Goal: Task Accomplishment & Management: Use online tool/utility

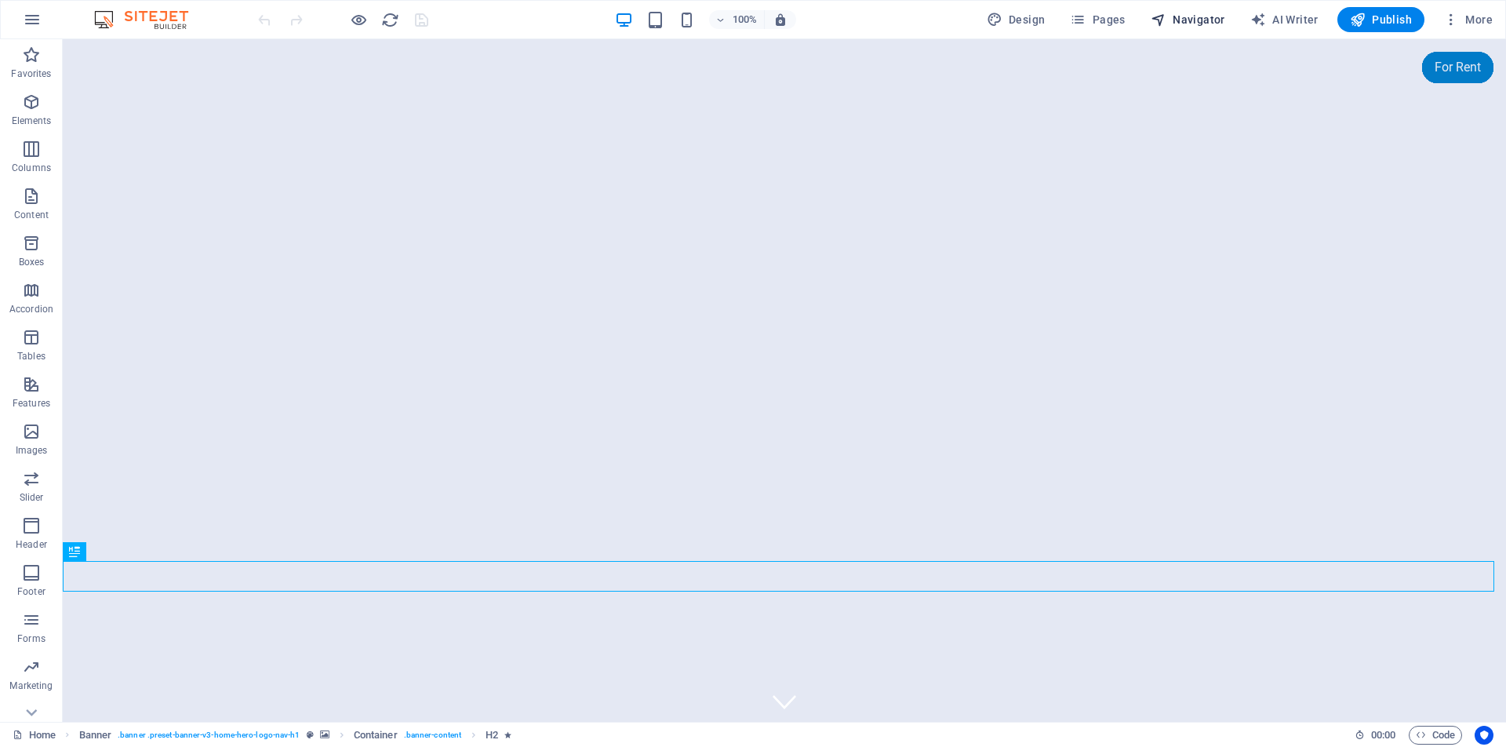
click at [1191, 18] on span "Navigator" at bounding box center [1188, 20] width 75 height 16
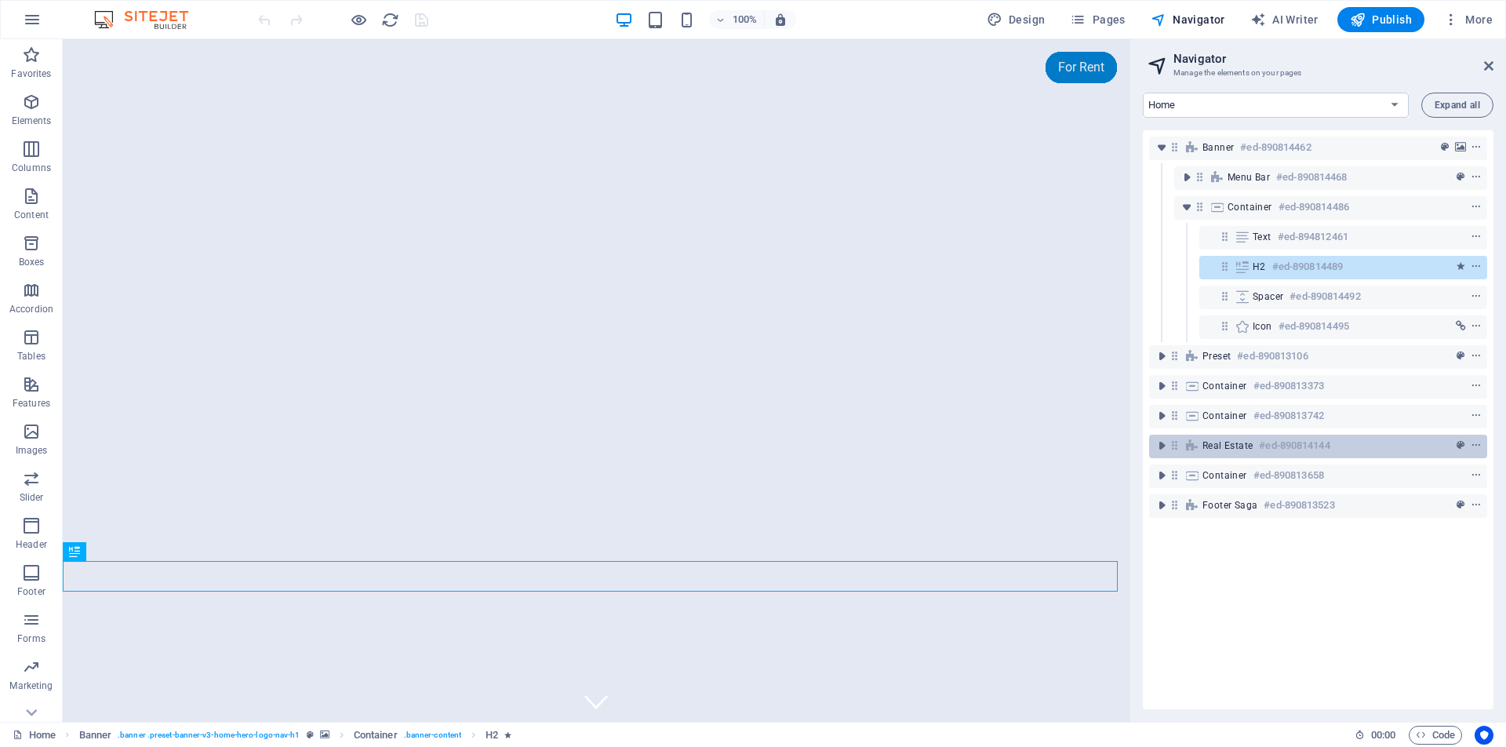
click at [1284, 446] on h6 "#ed-890814144" at bounding box center [1294, 445] width 71 height 19
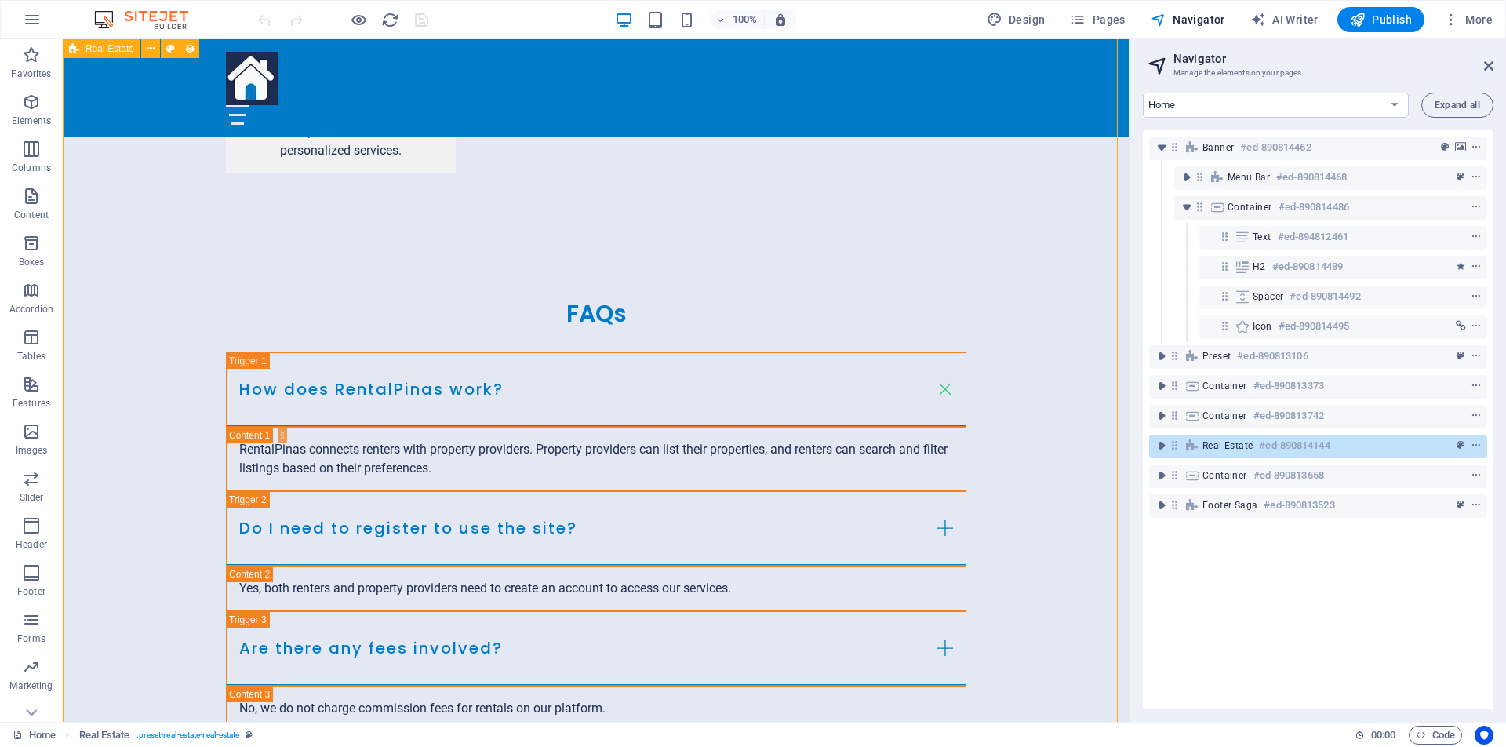
click at [1284, 446] on h6 "#ed-890814144" at bounding box center [1294, 445] width 71 height 19
click at [1165, 446] on icon "toggle-expand" at bounding box center [1162, 446] width 16 height 16
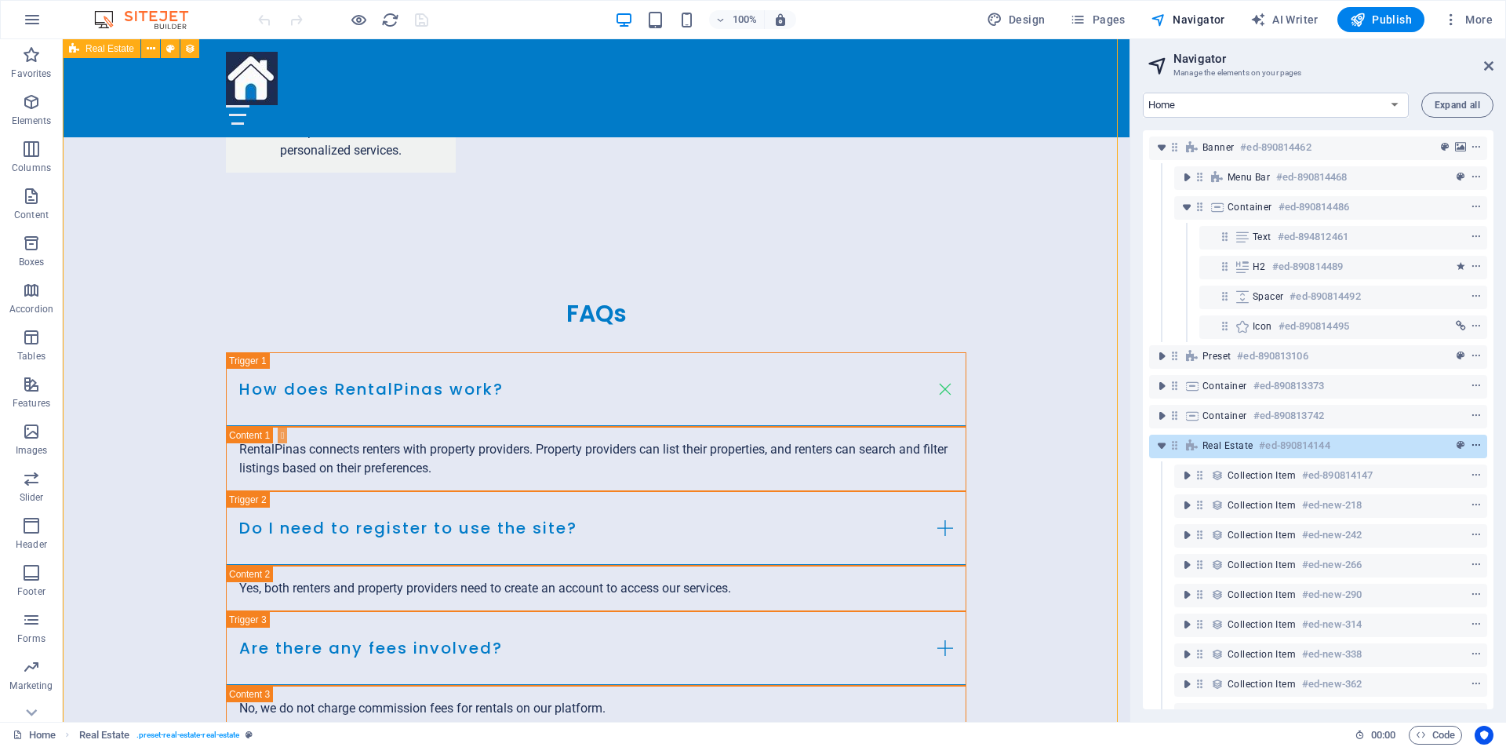
click at [1477, 447] on icon "context-menu" at bounding box center [1476, 445] width 11 height 11
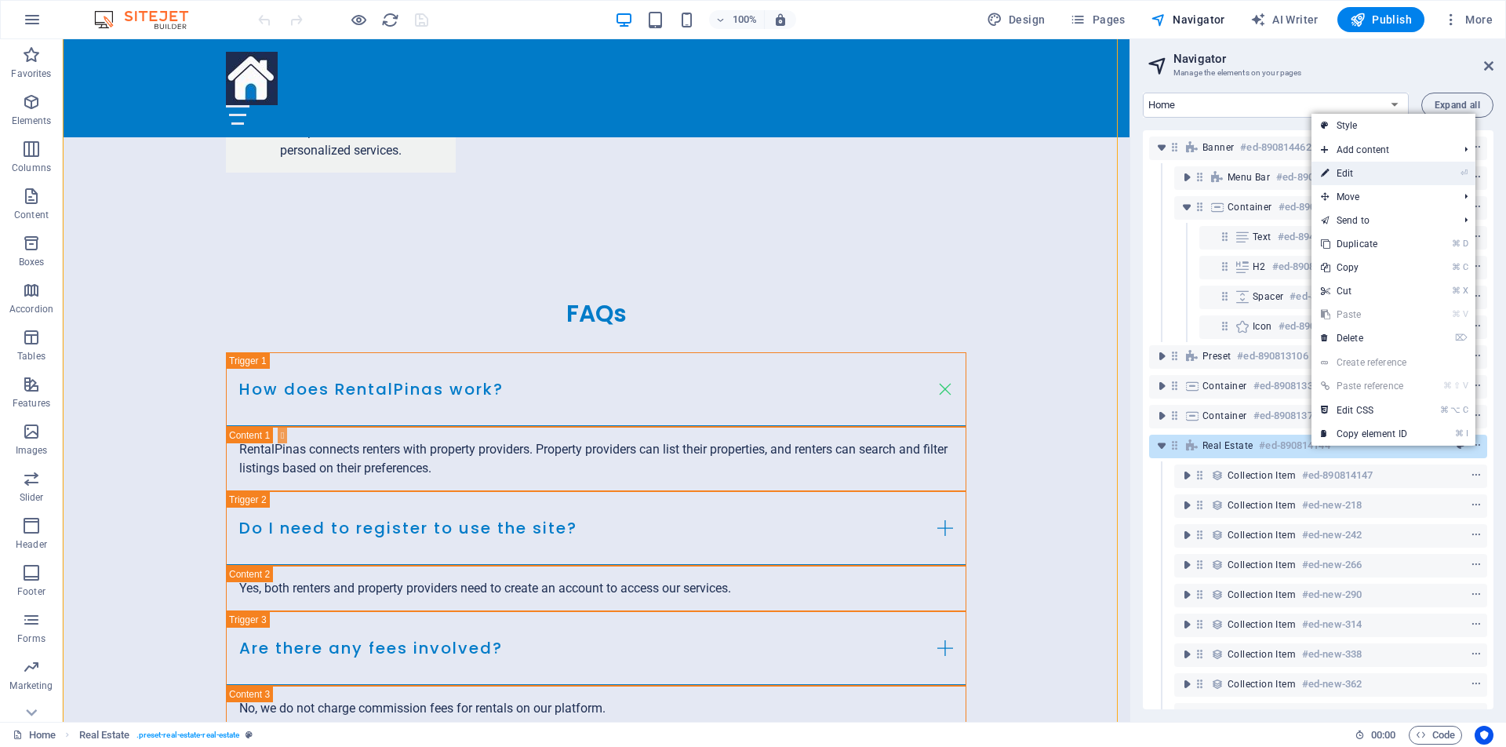
click at [1365, 171] on link "⏎ Edit" at bounding box center [1363, 174] width 105 height 24
select select "68b30e2b6492e552aa035e6c"
select select "createdAt_DESC"
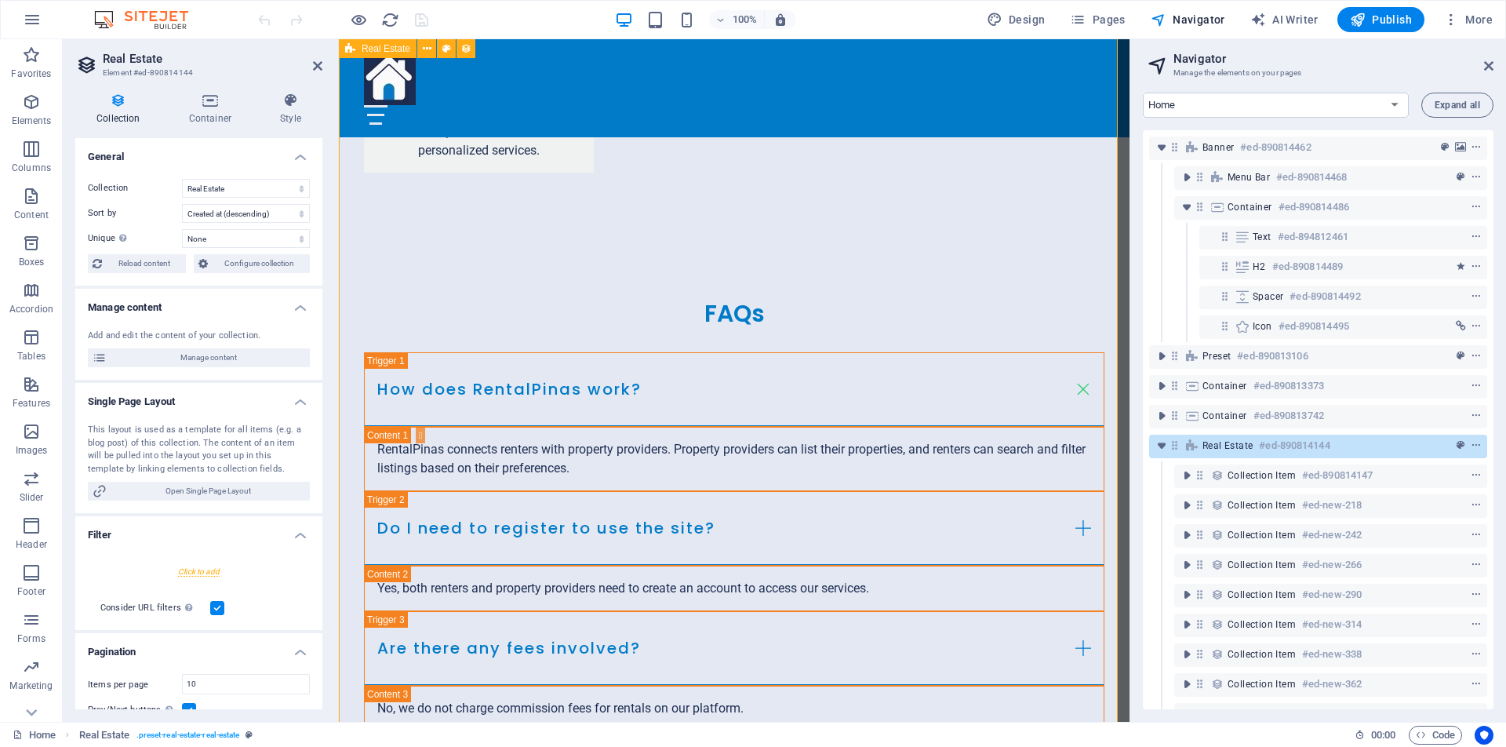
click at [1296, 446] on h6 "#ed-890814144" at bounding box center [1294, 445] width 71 height 19
click at [1272, 449] on h6 "#ed-890814144" at bounding box center [1294, 445] width 71 height 19
click at [1275, 447] on h6 "#ed-890814144" at bounding box center [1294, 445] width 71 height 19
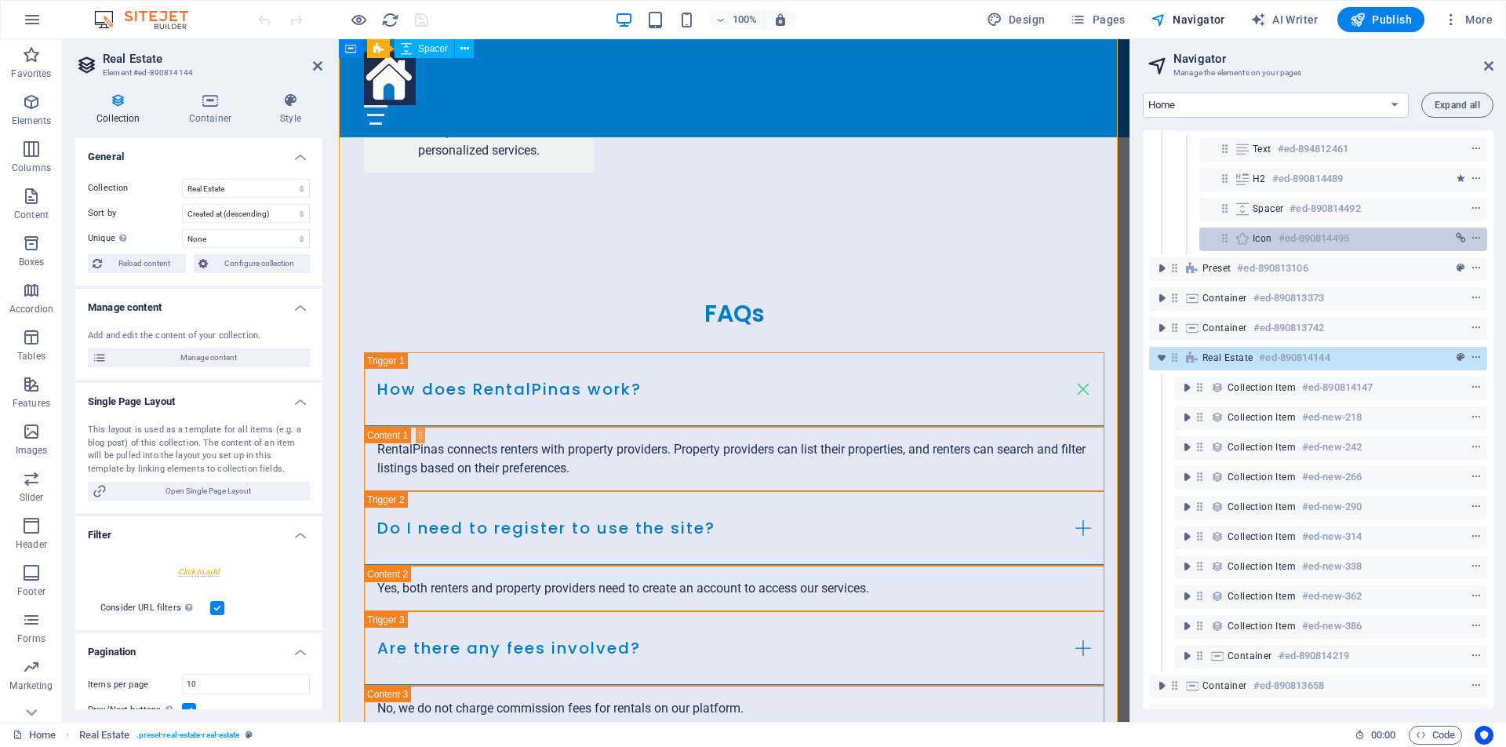
scroll to position [125, 0]
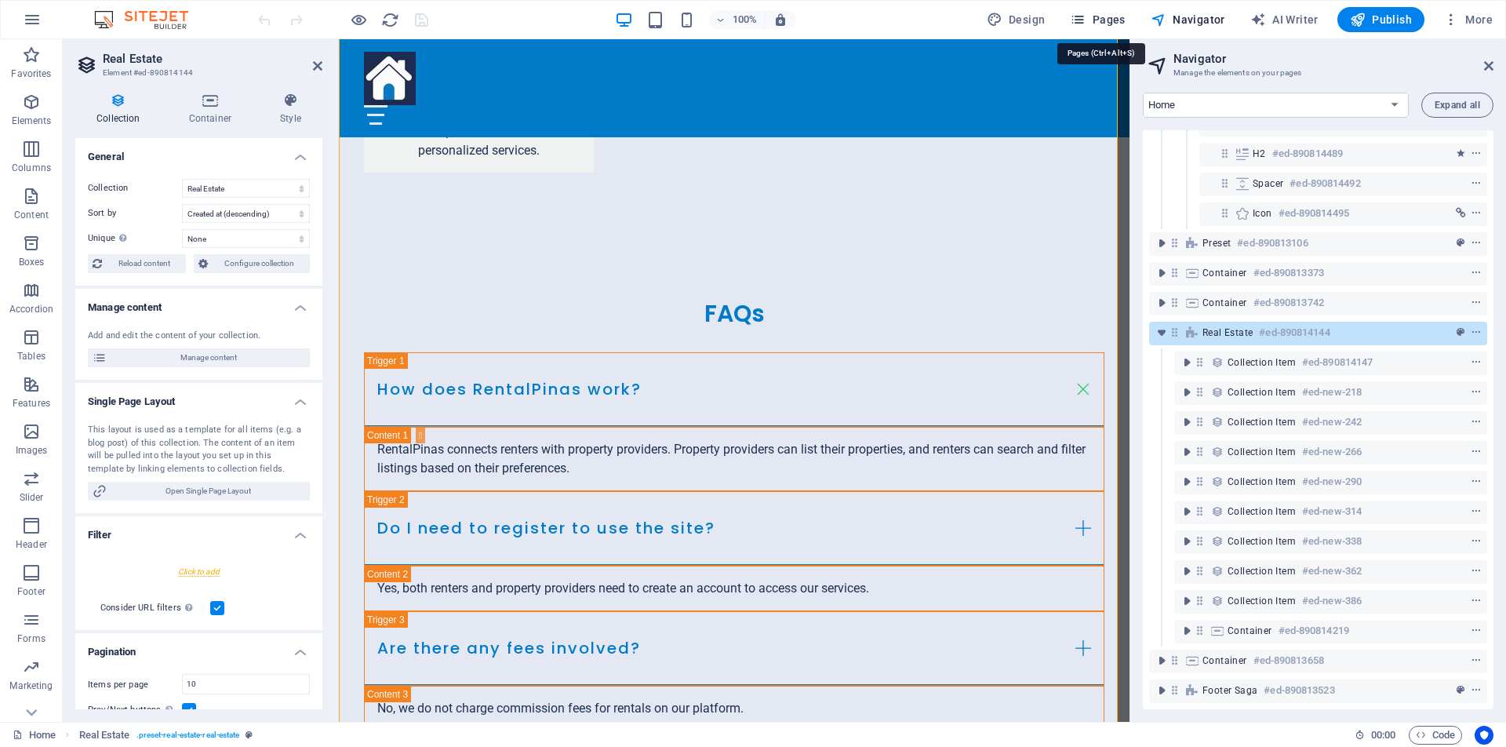
click at [1117, 18] on span "Pages" at bounding box center [1097, 20] width 55 height 16
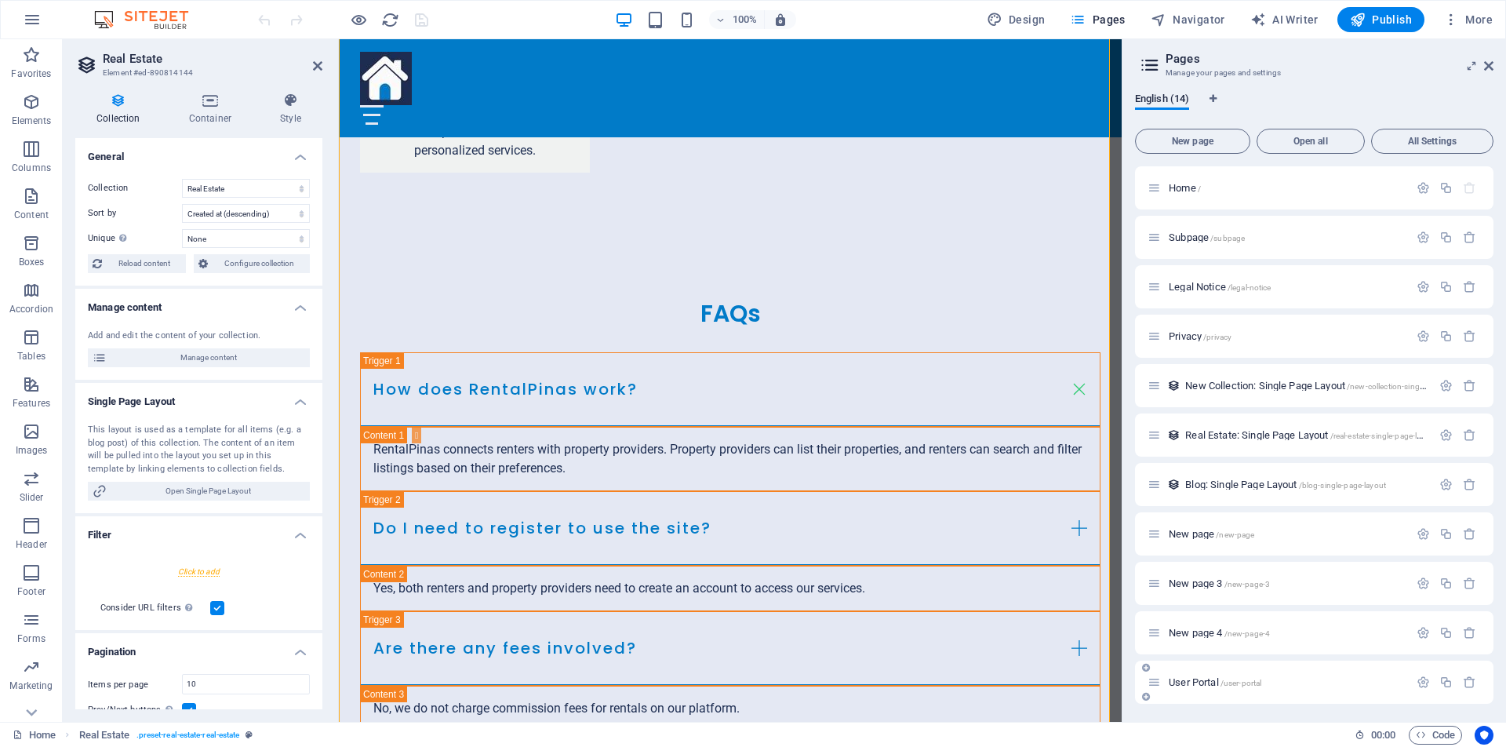
click at [1238, 682] on span "/user-portal" at bounding box center [1242, 682] width 42 height 9
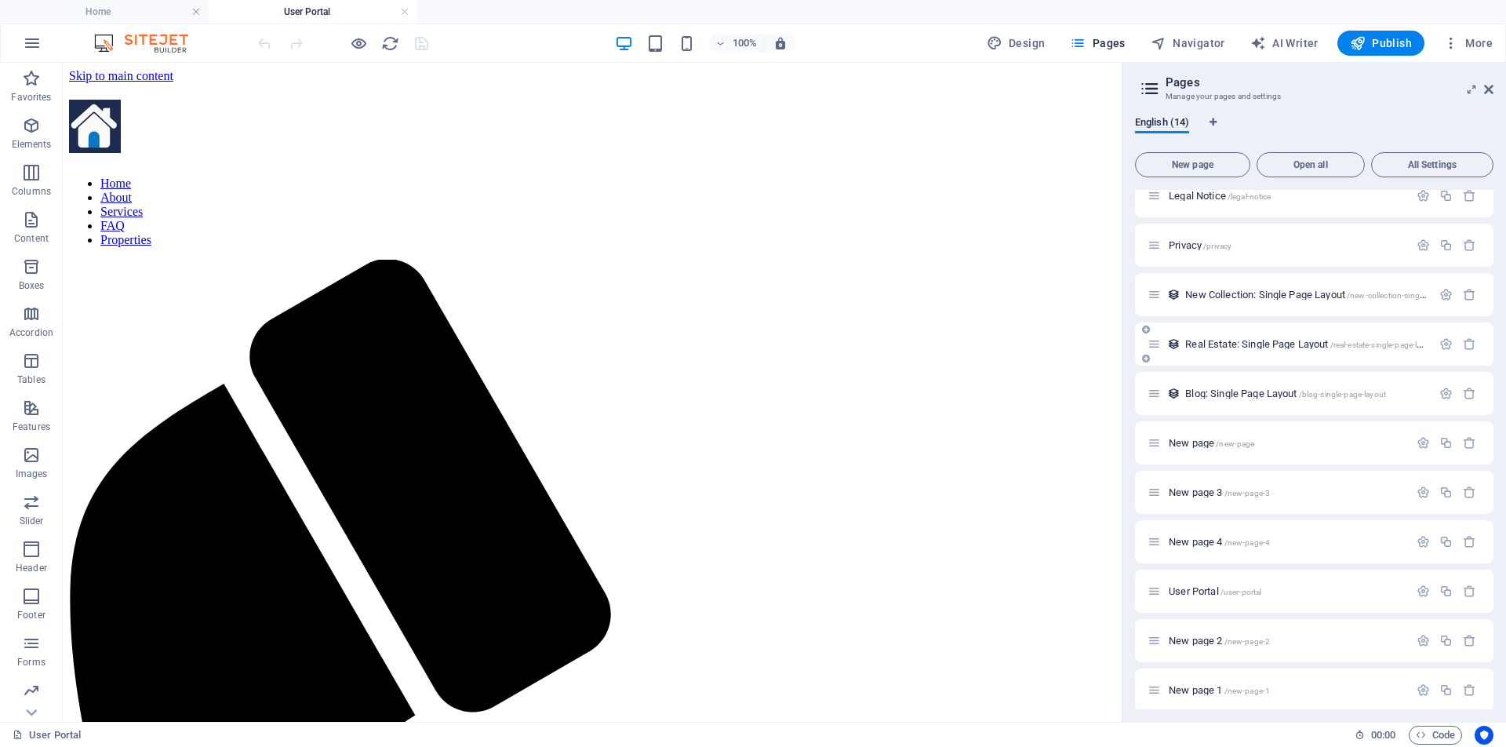
scroll to position [173, 0]
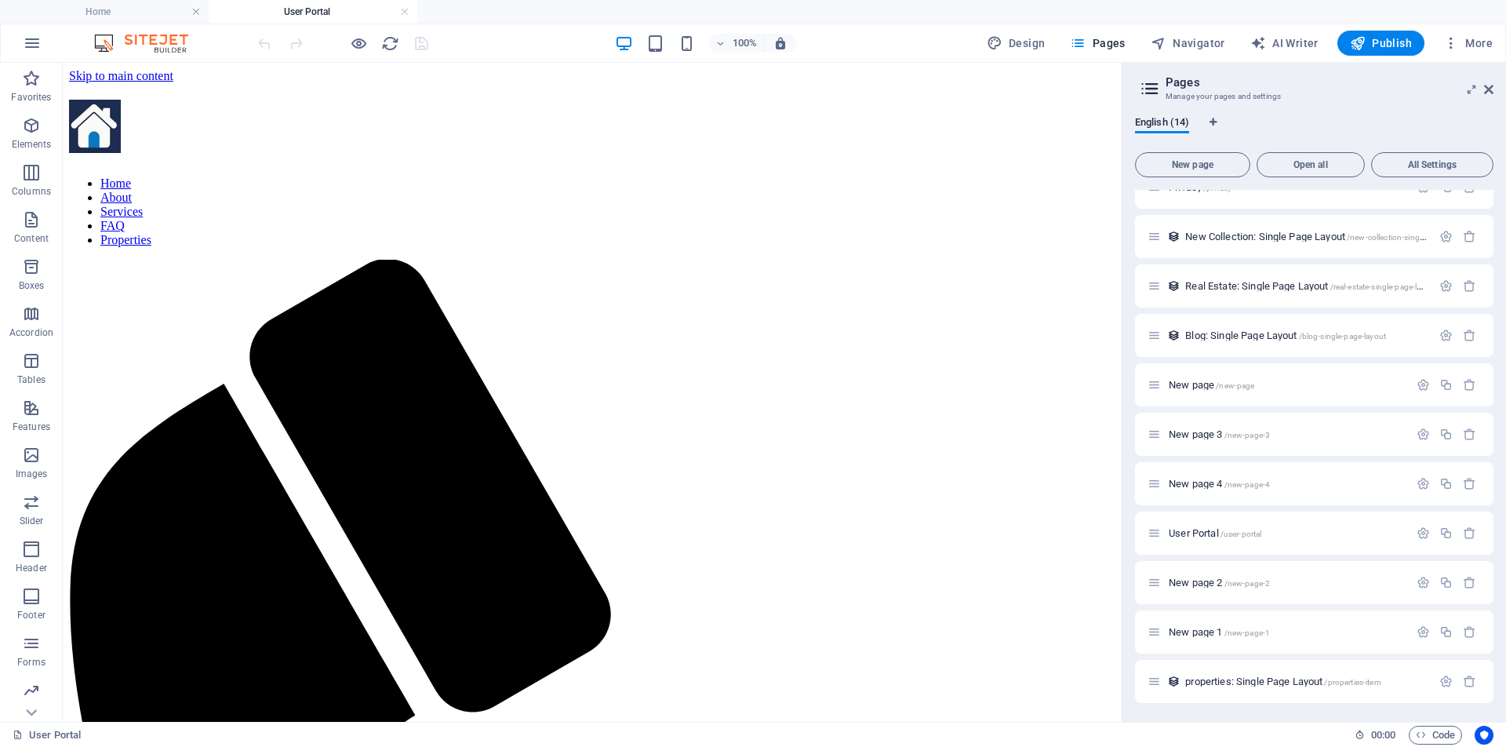
click at [326, 16] on h4 "User Portal" at bounding box center [313, 11] width 209 height 17
click at [1241, 533] on span "/user-portal" at bounding box center [1242, 533] width 42 height 9
click at [1421, 533] on icon "button" at bounding box center [1423, 532] width 13 height 13
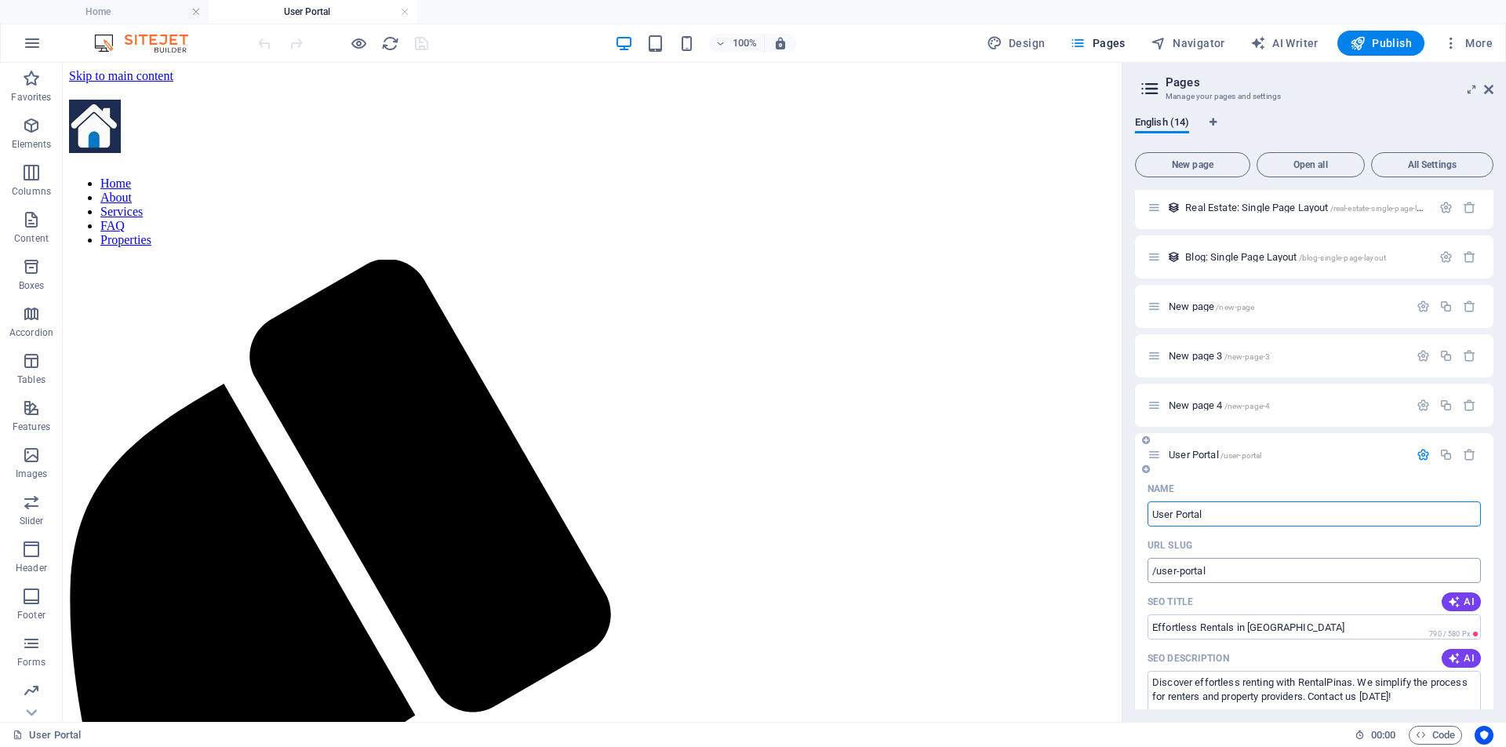
scroll to position [319, 0]
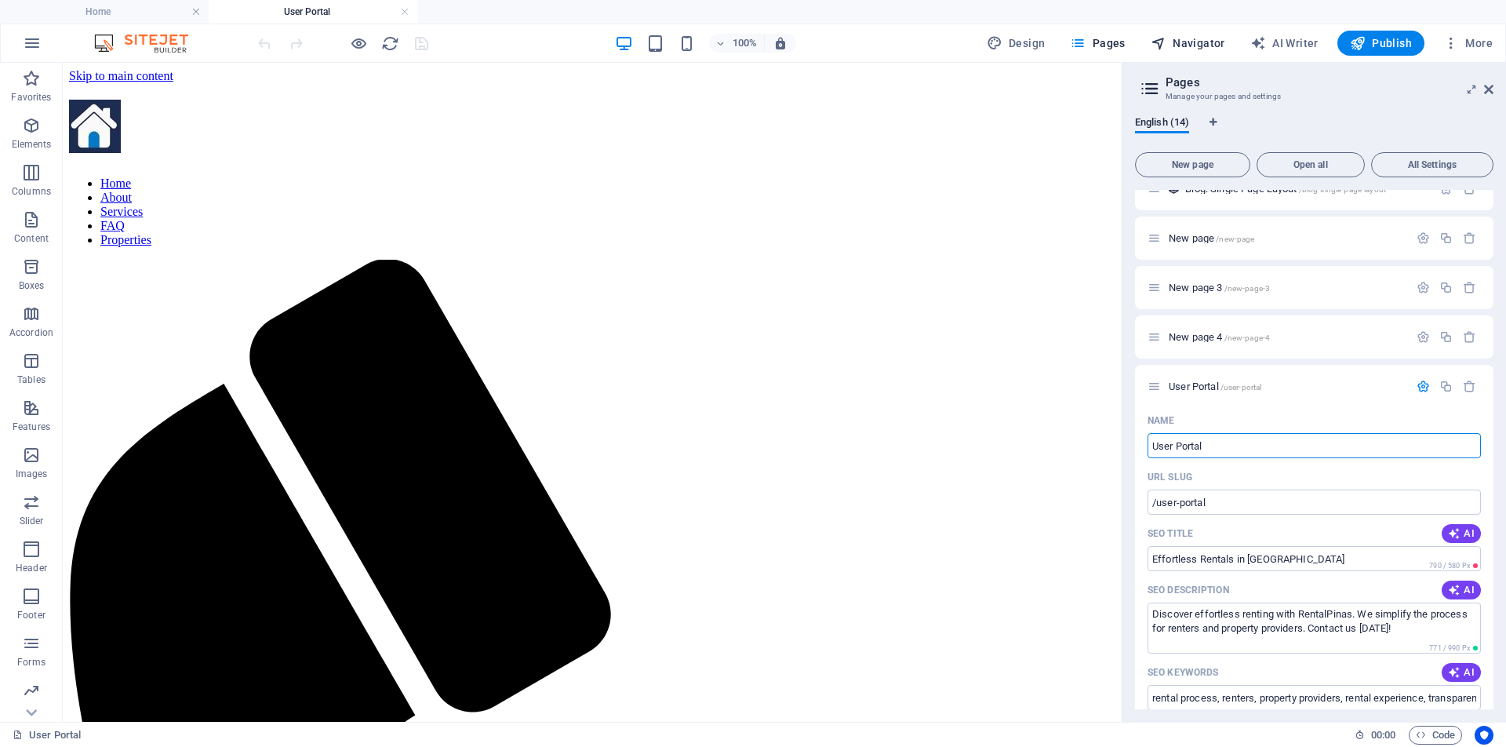
click at [1196, 43] on span "Navigator" at bounding box center [1188, 43] width 75 height 16
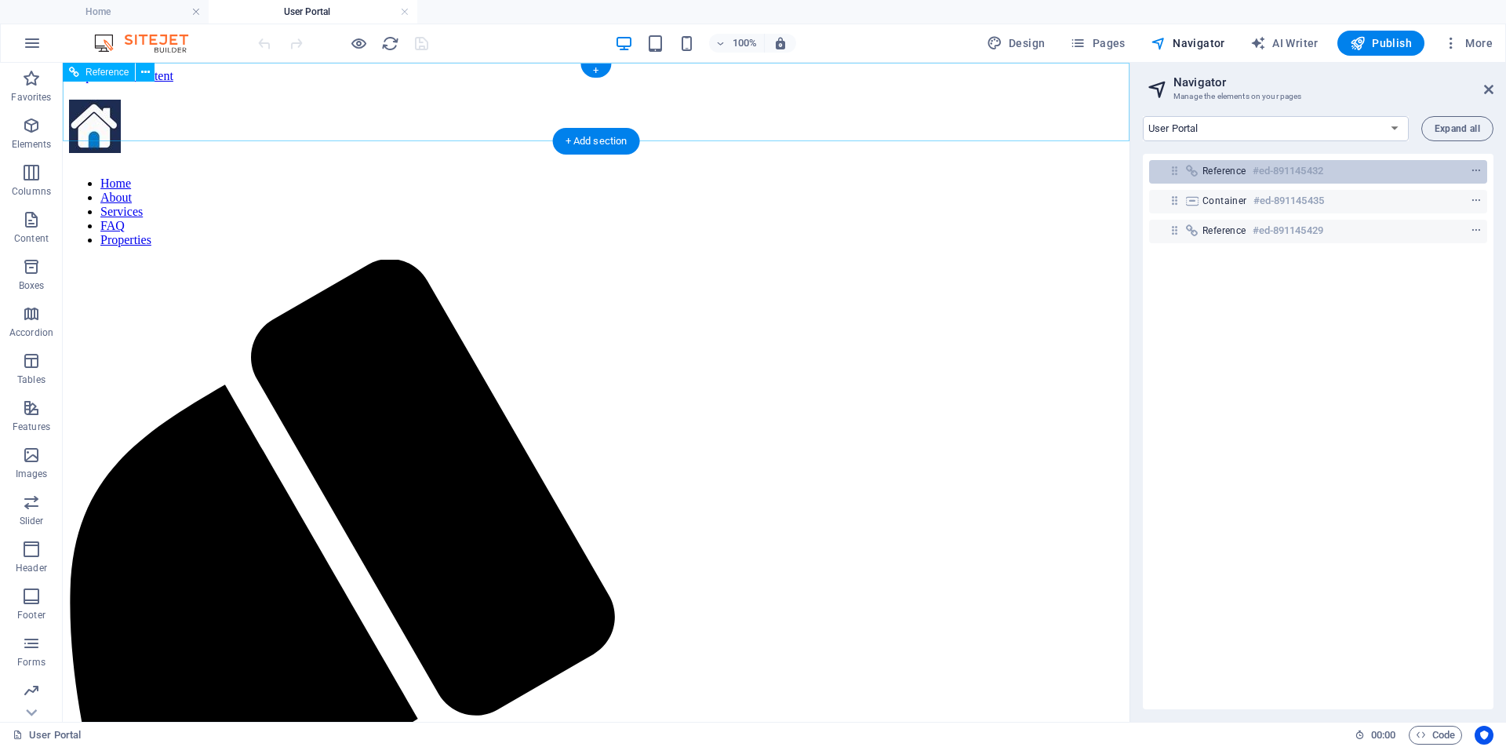
click at [1301, 170] on h6 "#ed-891145432" at bounding box center [1288, 171] width 71 height 19
click at [1471, 173] on icon "context-menu" at bounding box center [1476, 171] width 11 height 11
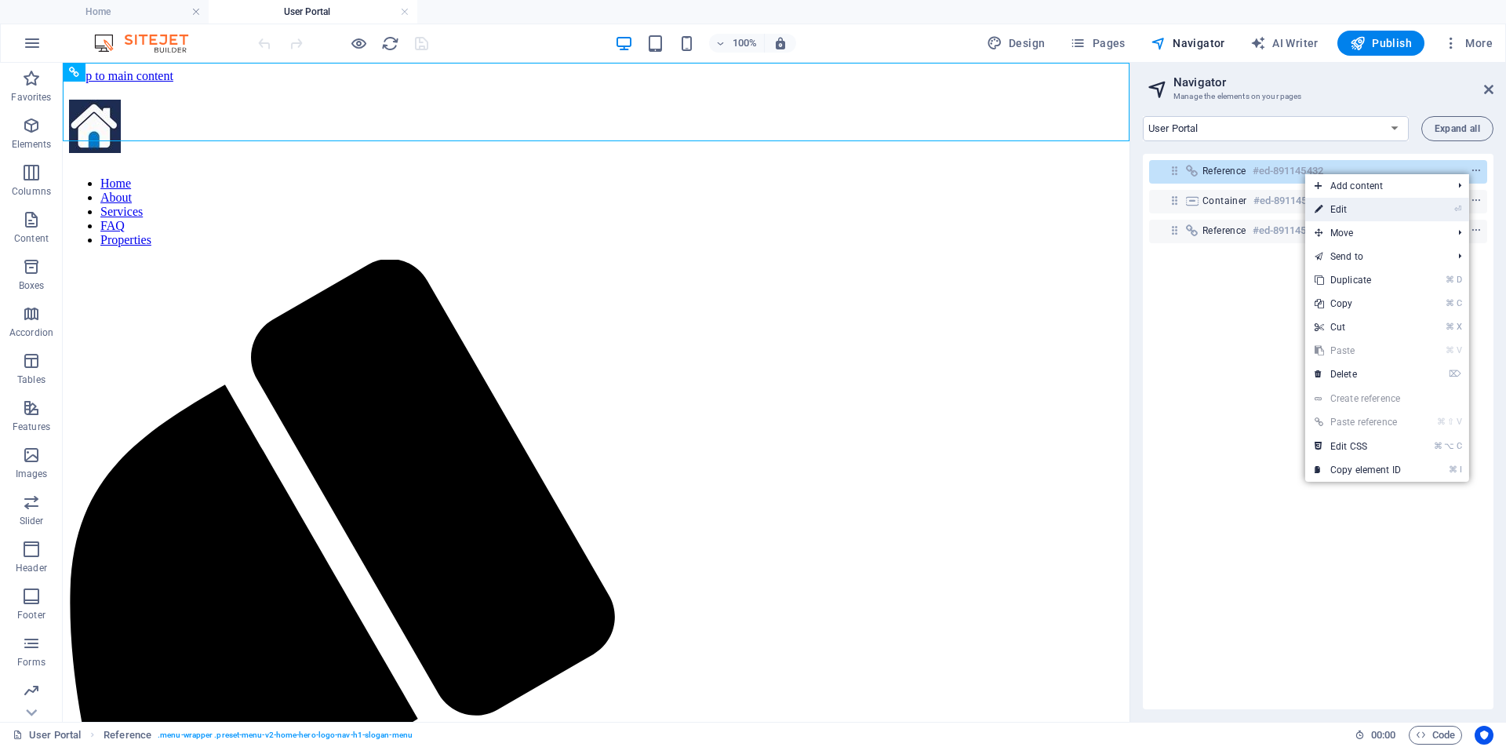
click at [1356, 209] on link "⏎ Edit" at bounding box center [1357, 210] width 105 height 24
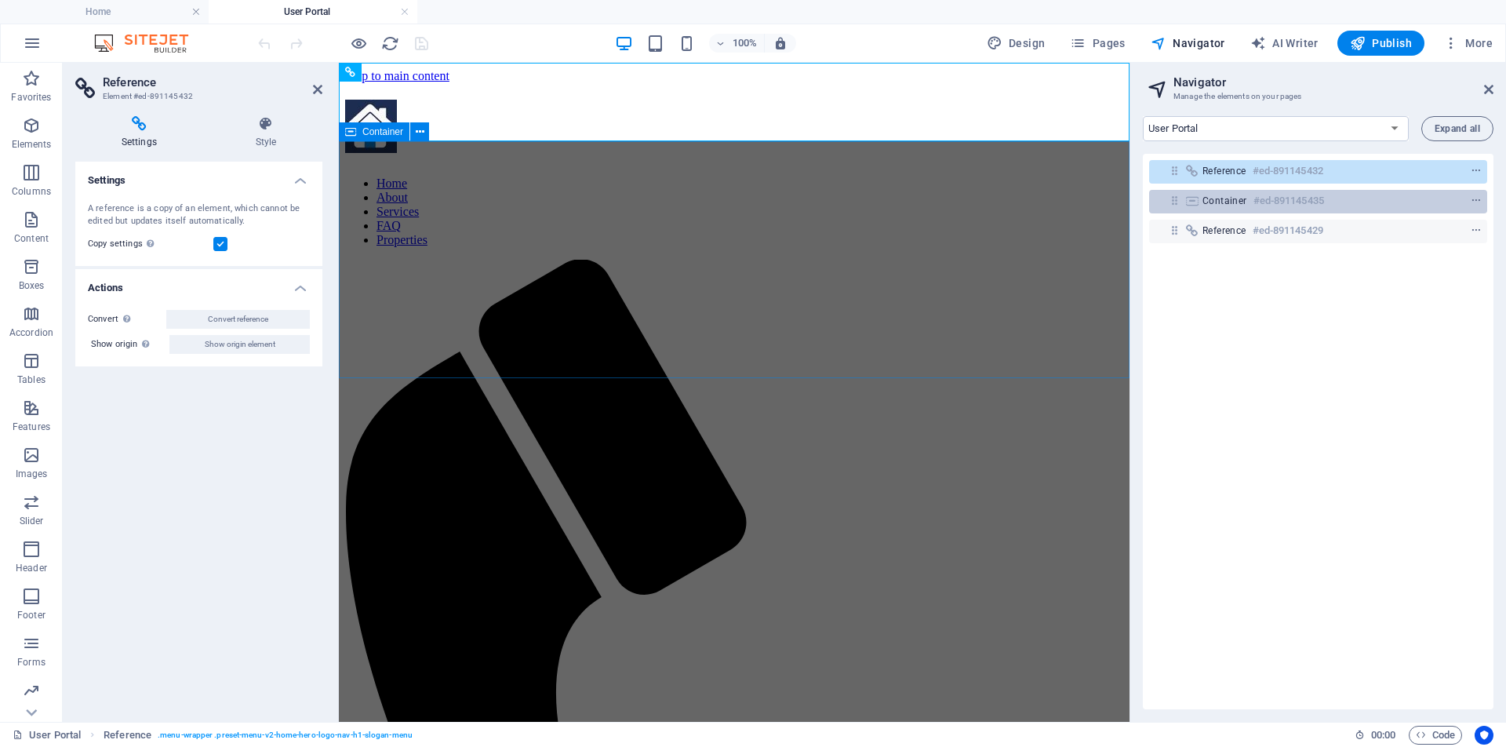
click at [1311, 200] on h6 "#ed-891145435" at bounding box center [1288, 200] width 71 height 19
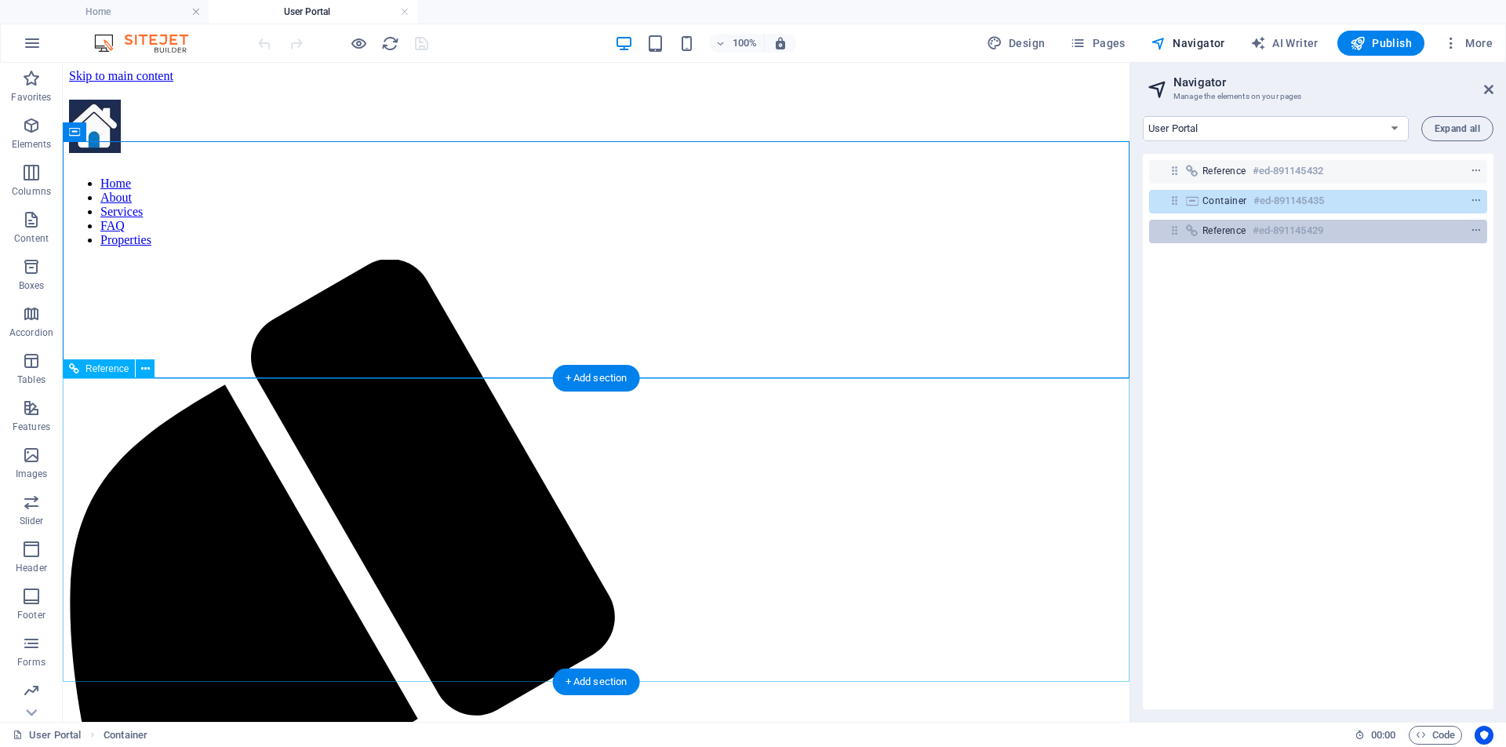
click at [1304, 229] on h6 "#ed-891145429" at bounding box center [1288, 230] width 71 height 19
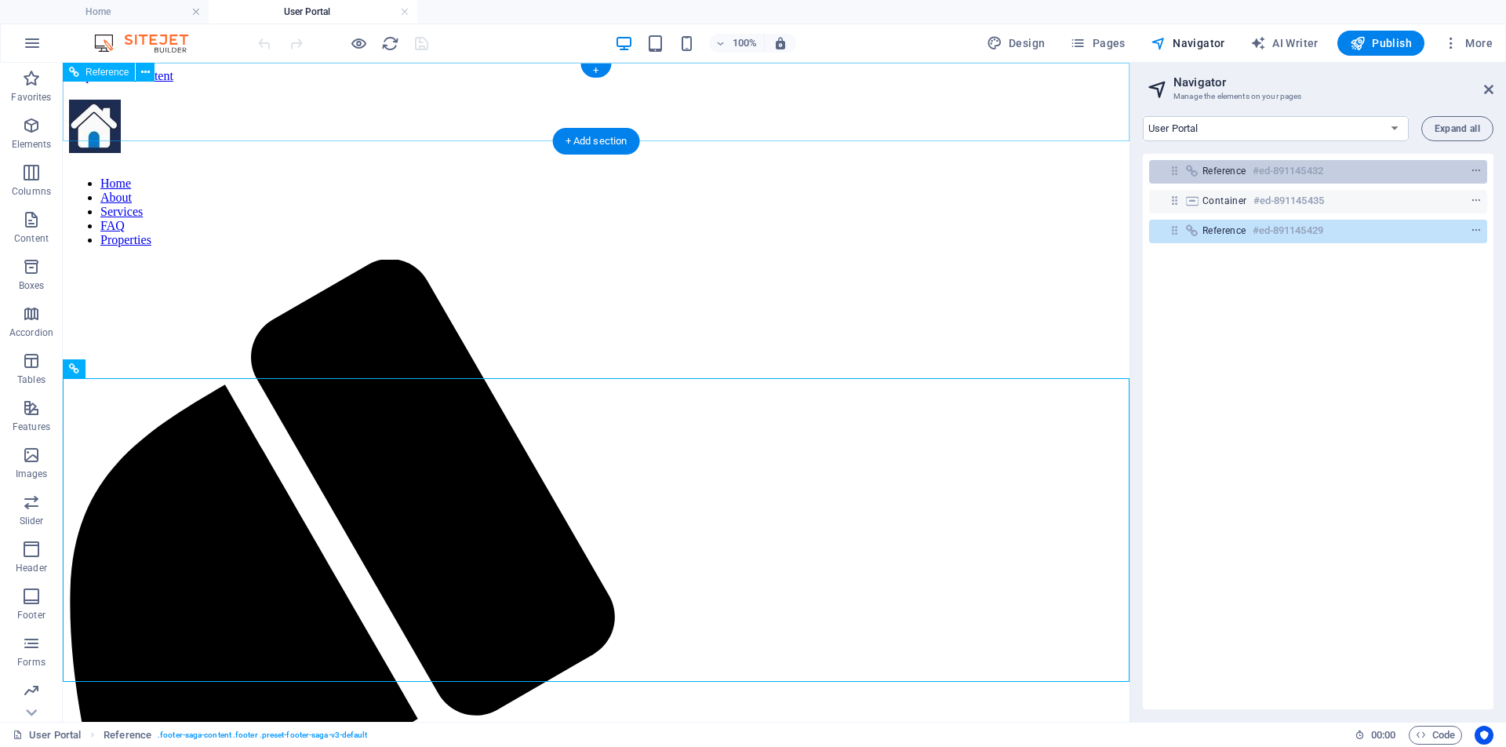
click at [1299, 173] on h6 "#ed-891145432" at bounding box center [1288, 171] width 71 height 19
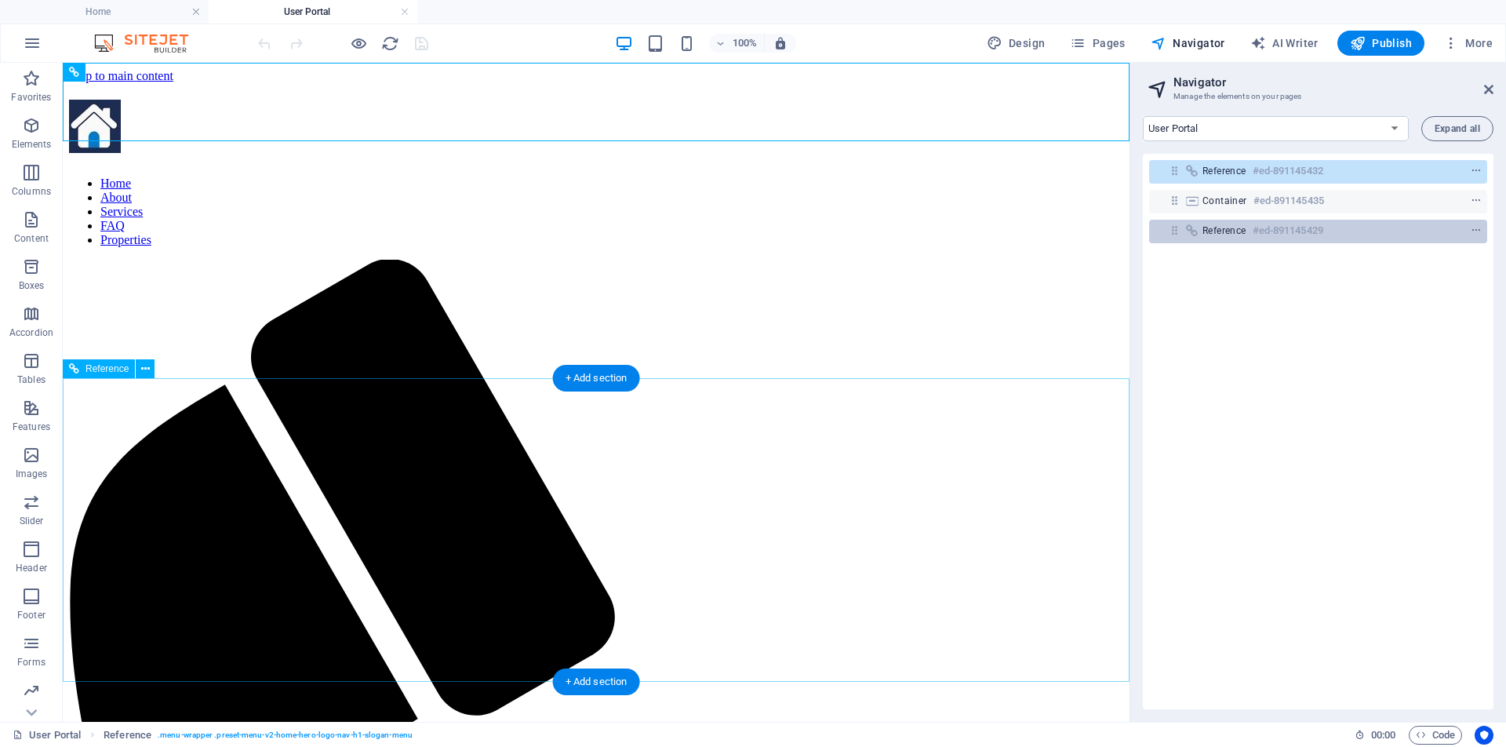
click at [1275, 232] on h6 "#ed-891145429" at bounding box center [1288, 230] width 71 height 19
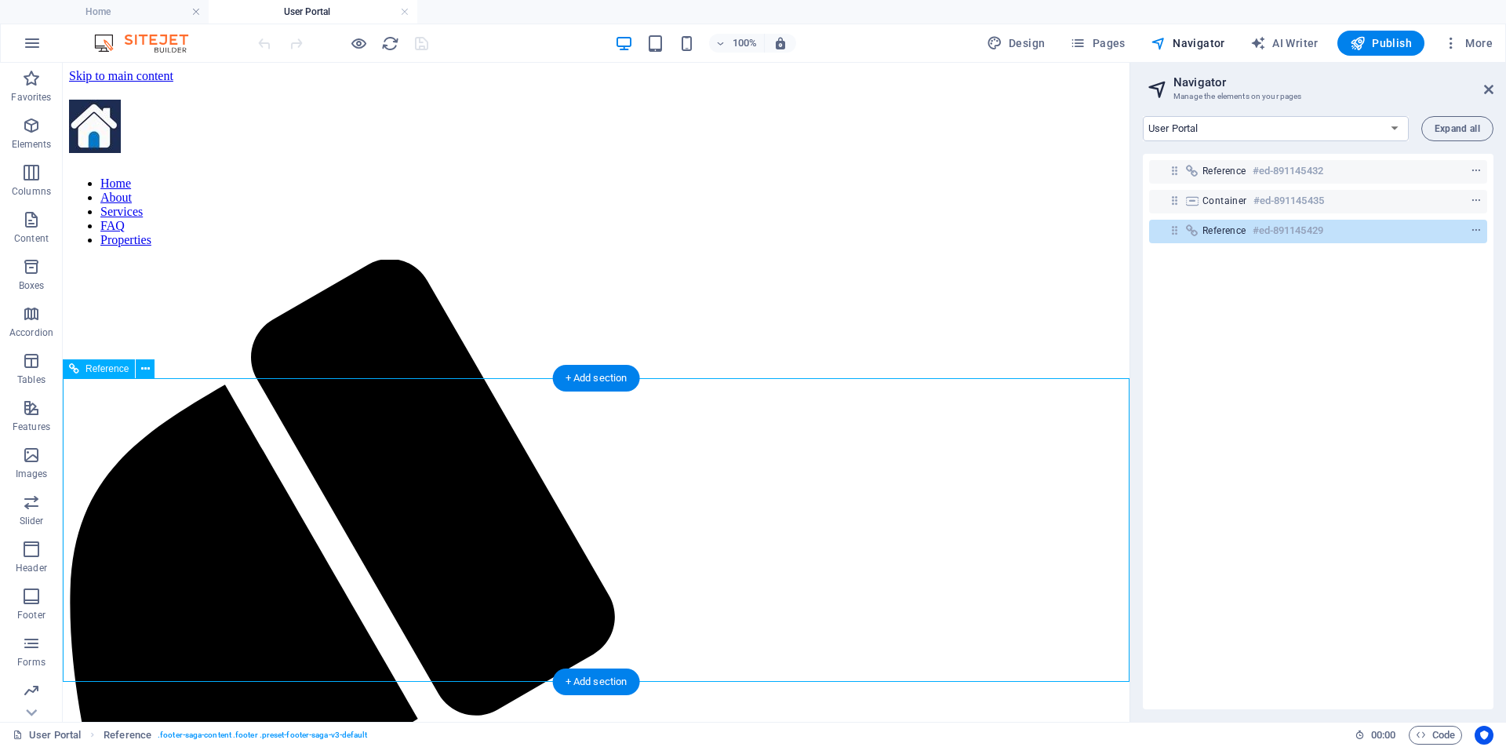
click at [1275, 232] on h6 "#ed-891145429" at bounding box center [1288, 230] width 71 height 19
click at [1176, 231] on icon at bounding box center [1174, 230] width 13 height 13
click at [1476, 232] on icon "context-menu" at bounding box center [1476, 230] width 11 height 11
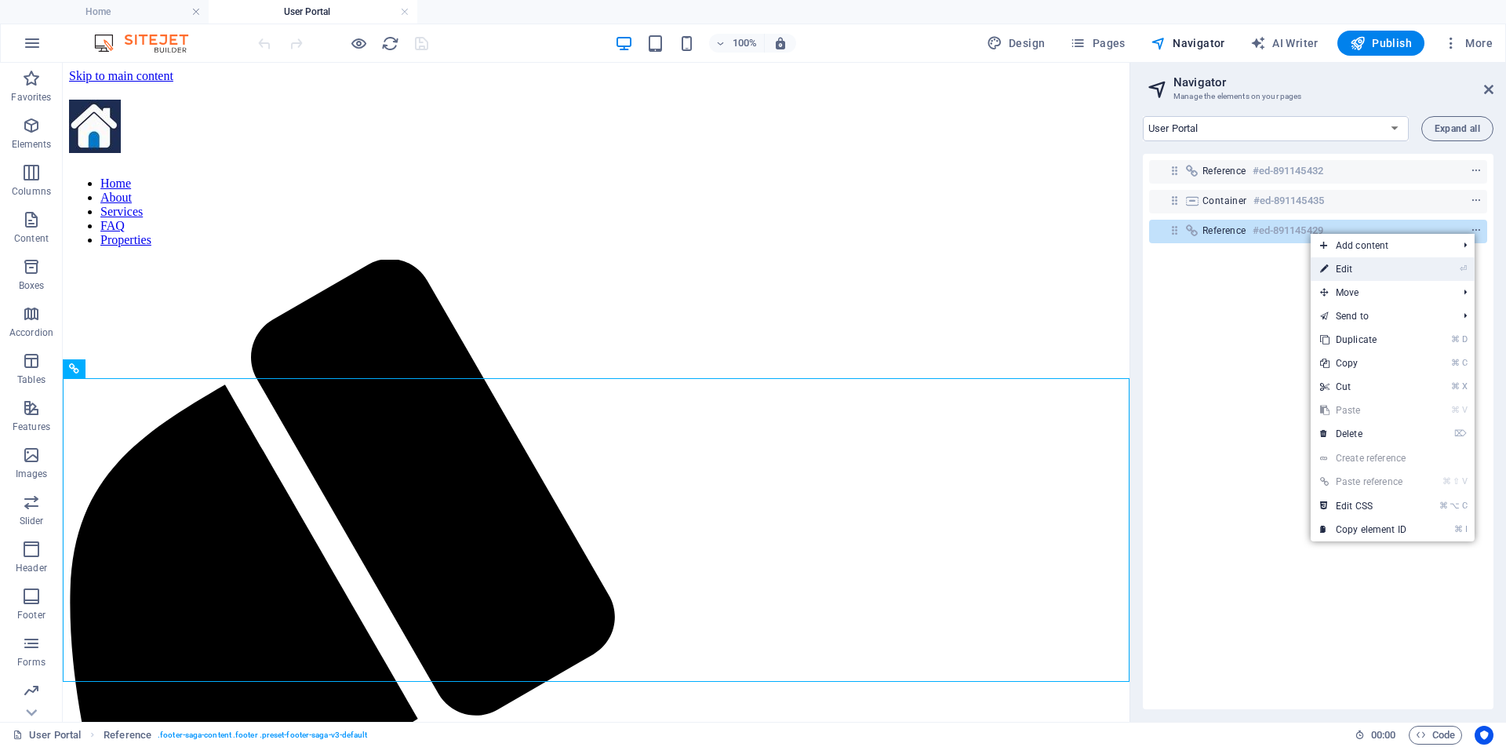
click at [1357, 267] on link "⏎ Edit" at bounding box center [1363, 269] width 105 height 24
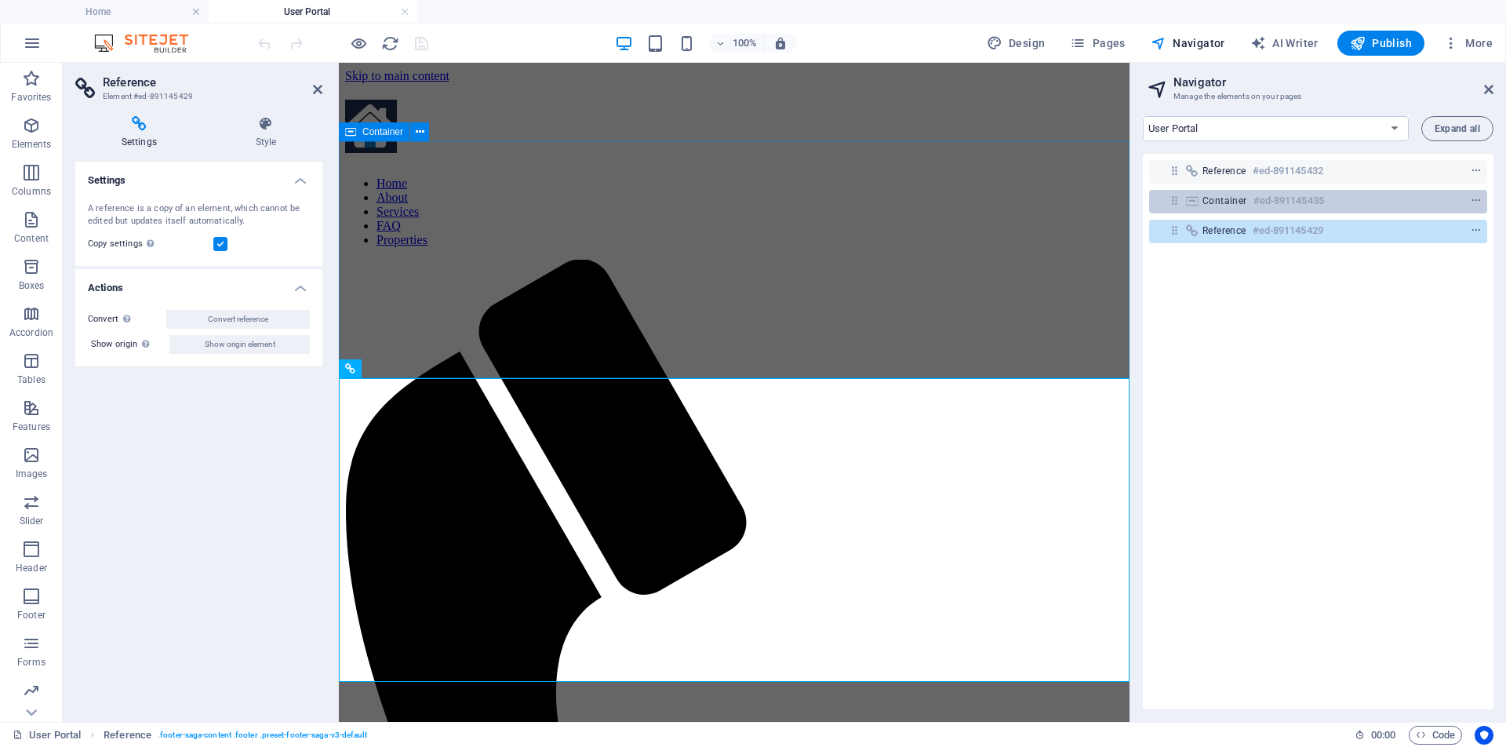
click at [1244, 204] on span "Container" at bounding box center [1224, 201] width 45 height 13
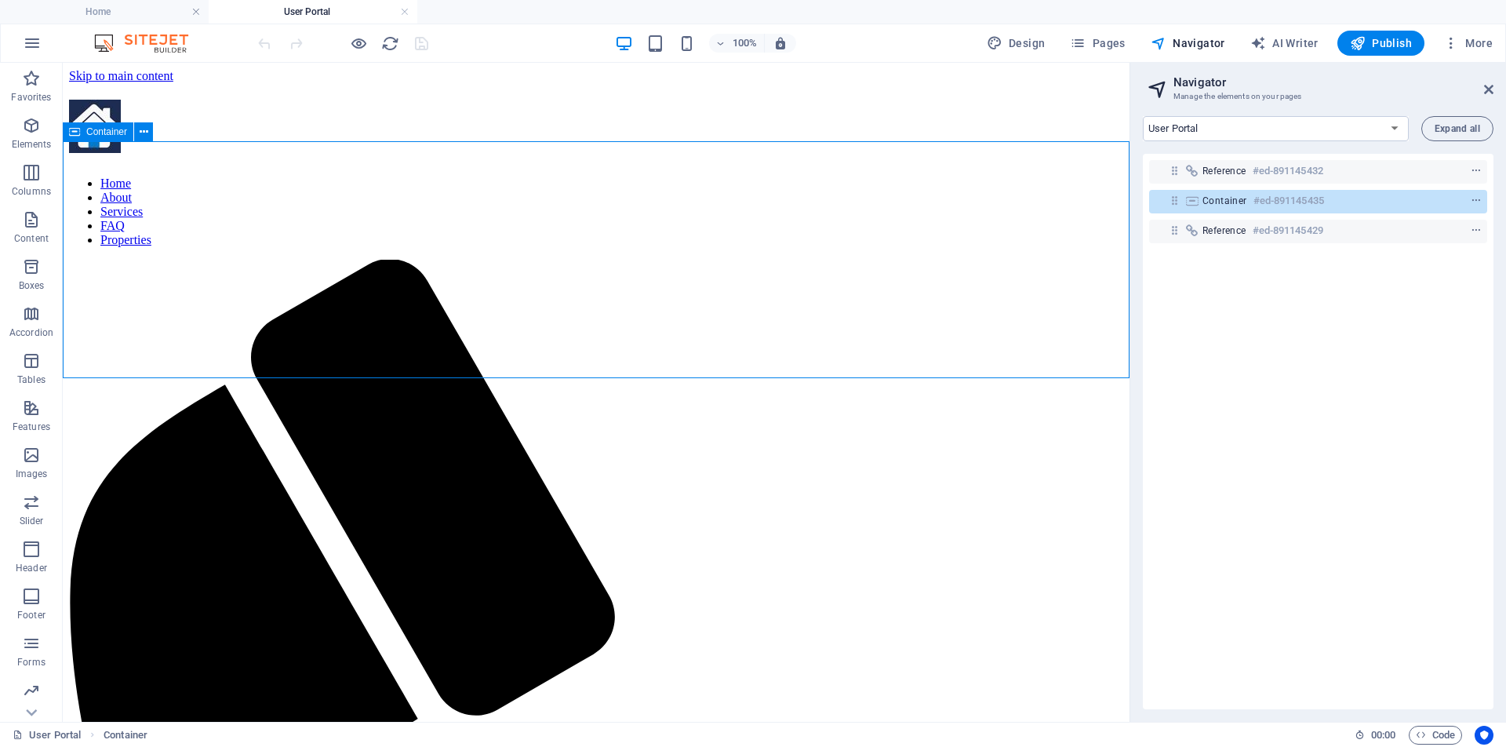
click at [1264, 204] on h6 "#ed-891145435" at bounding box center [1288, 200] width 71 height 19
click at [1210, 130] on select "Home Subpage Legal Notice Privacy New Collection: Single Page Layout Real Estat…" at bounding box center [1276, 128] width 266 height 25
select select "16893495-en"
click at [1143, 116] on select "Home Subpage Legal Notice Privacy New Collection: Single Page Layout Real Estat…" at bounding box center [1276, 128] width 266 height 25
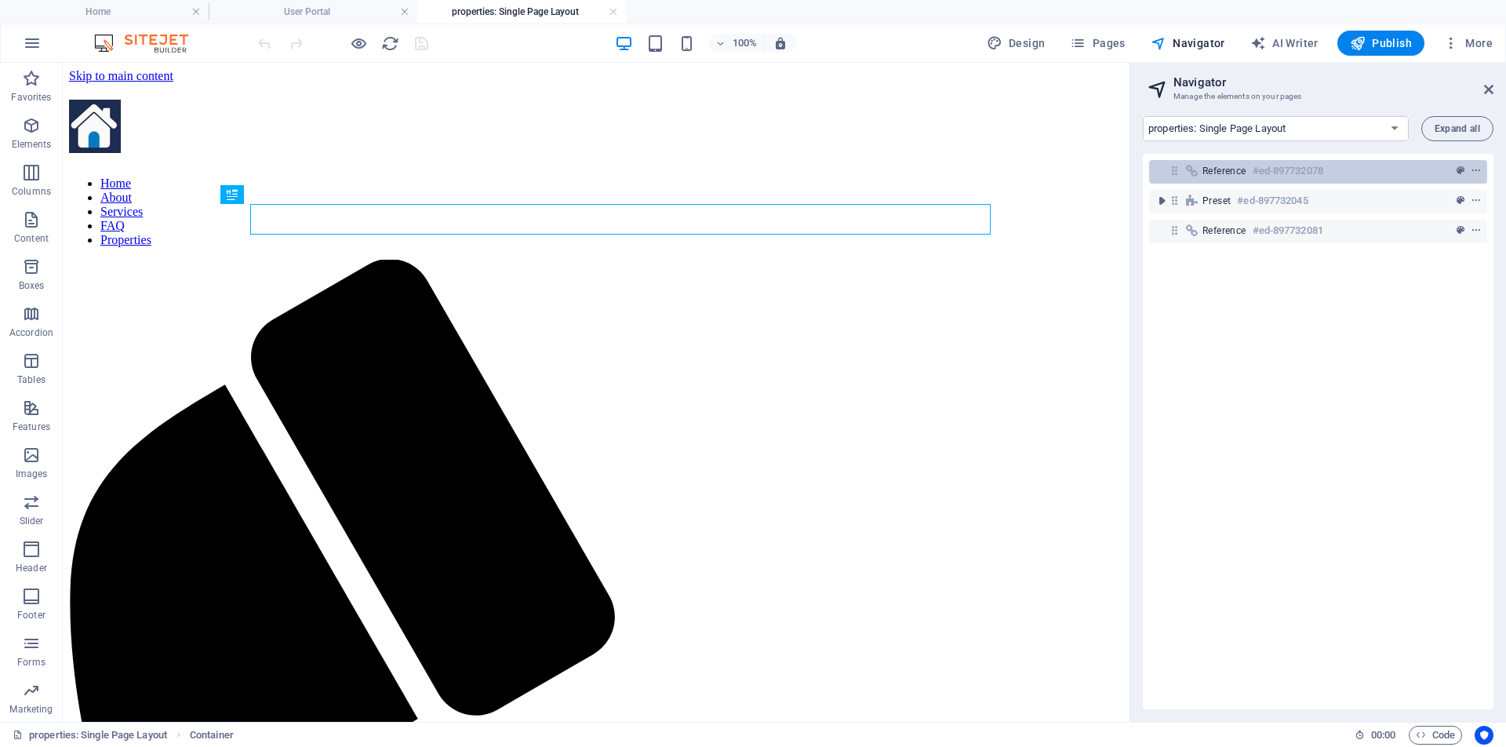
scroll to position [0, 0]
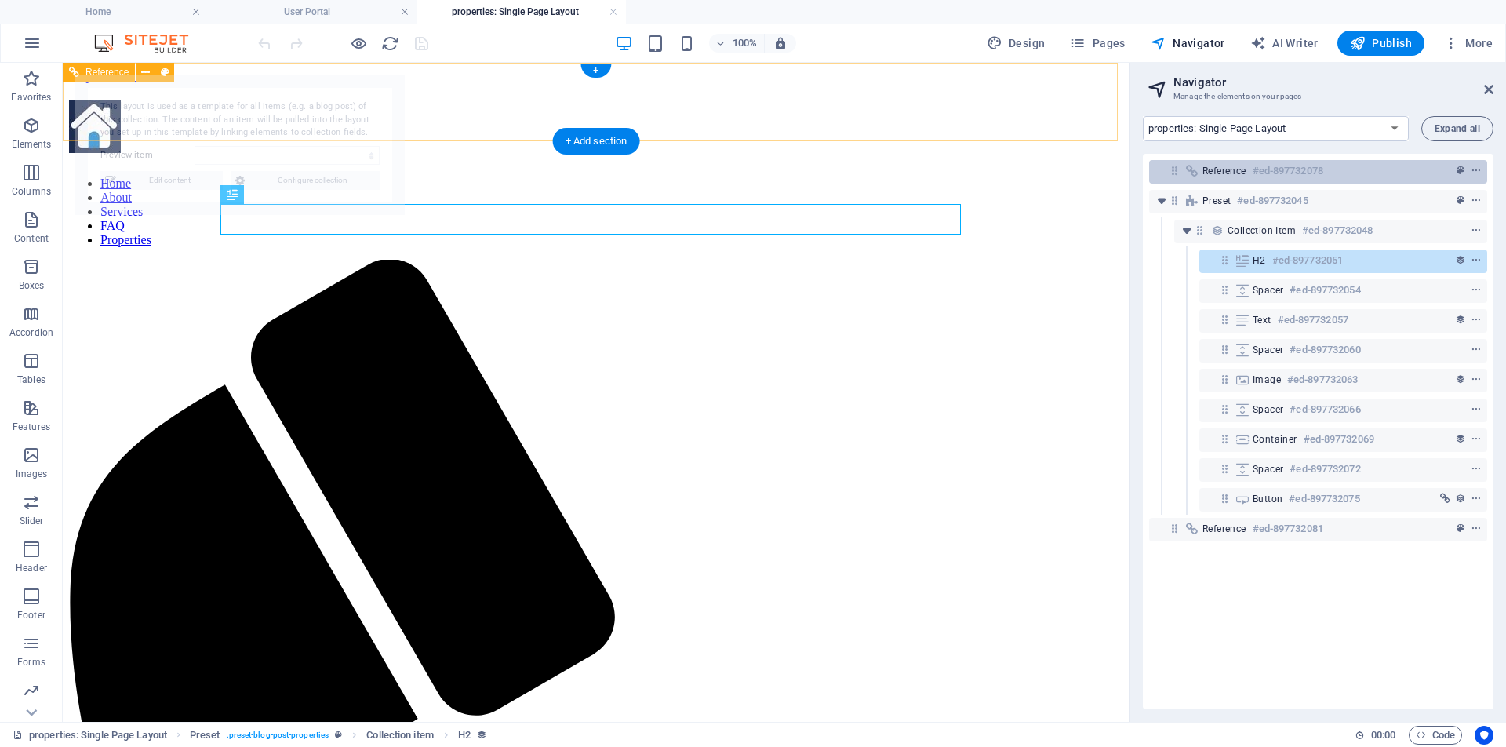
select select "68b6885b23b5203569065941"
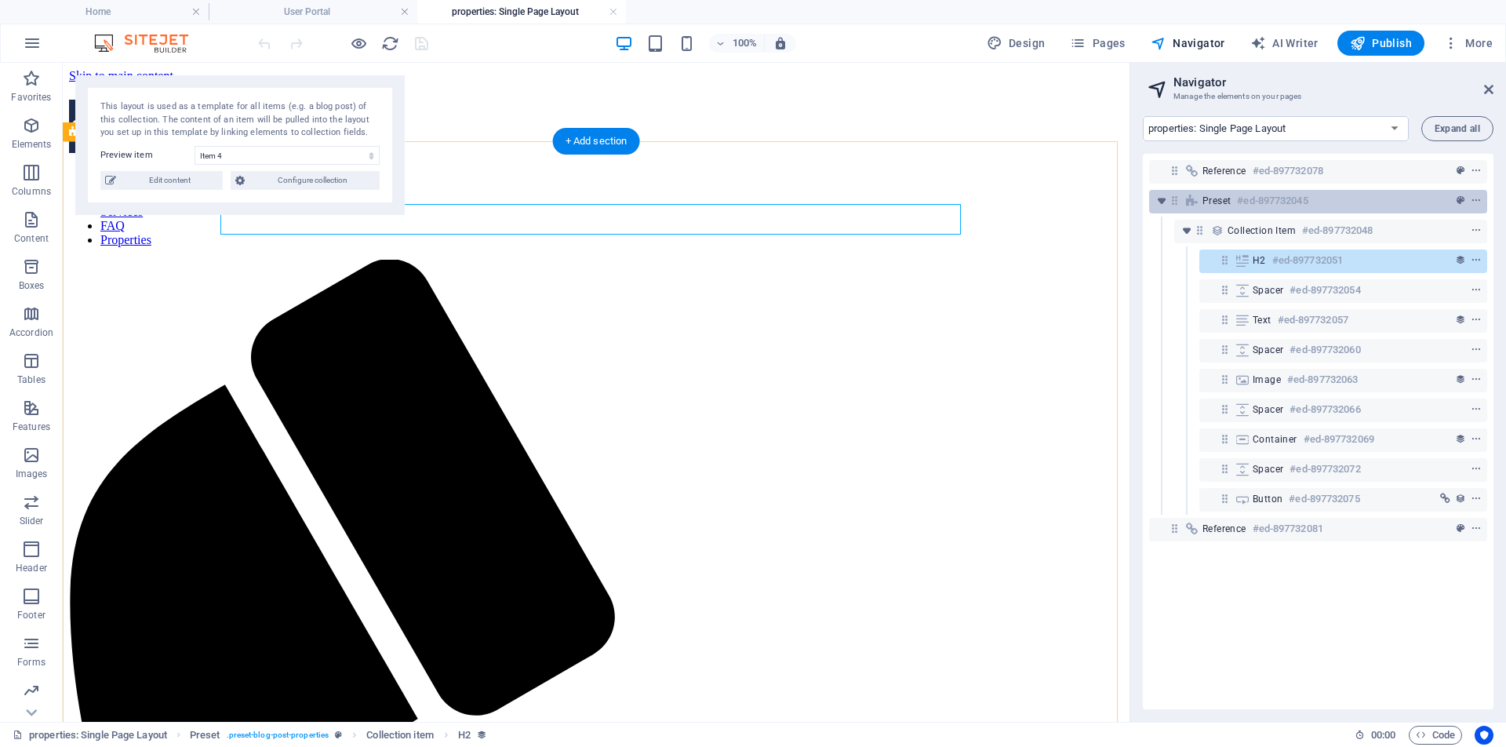
click at [1268, 202] on h6 "#ed-897732045" at bounding box center [1272, 200] width 71 height 19
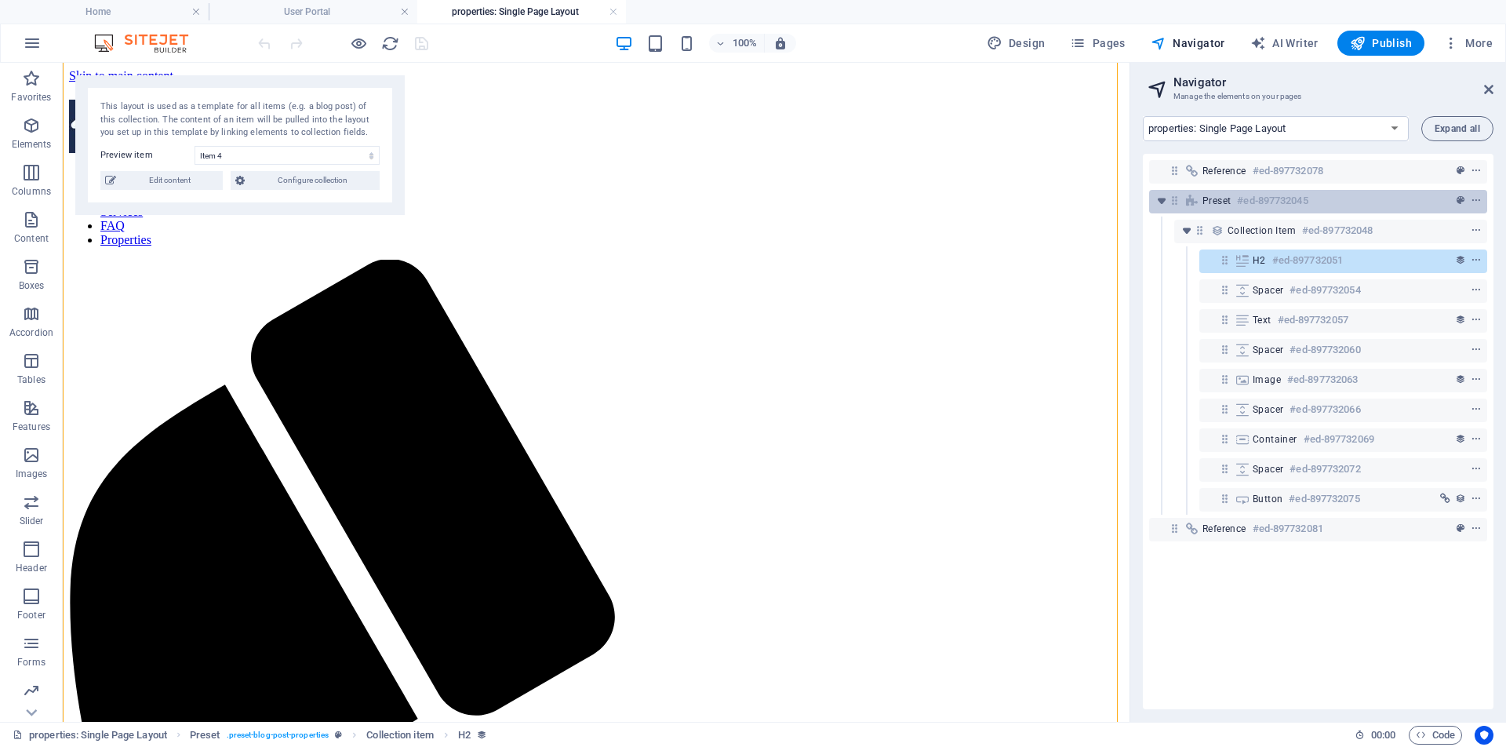
scroll to position [197, 0]
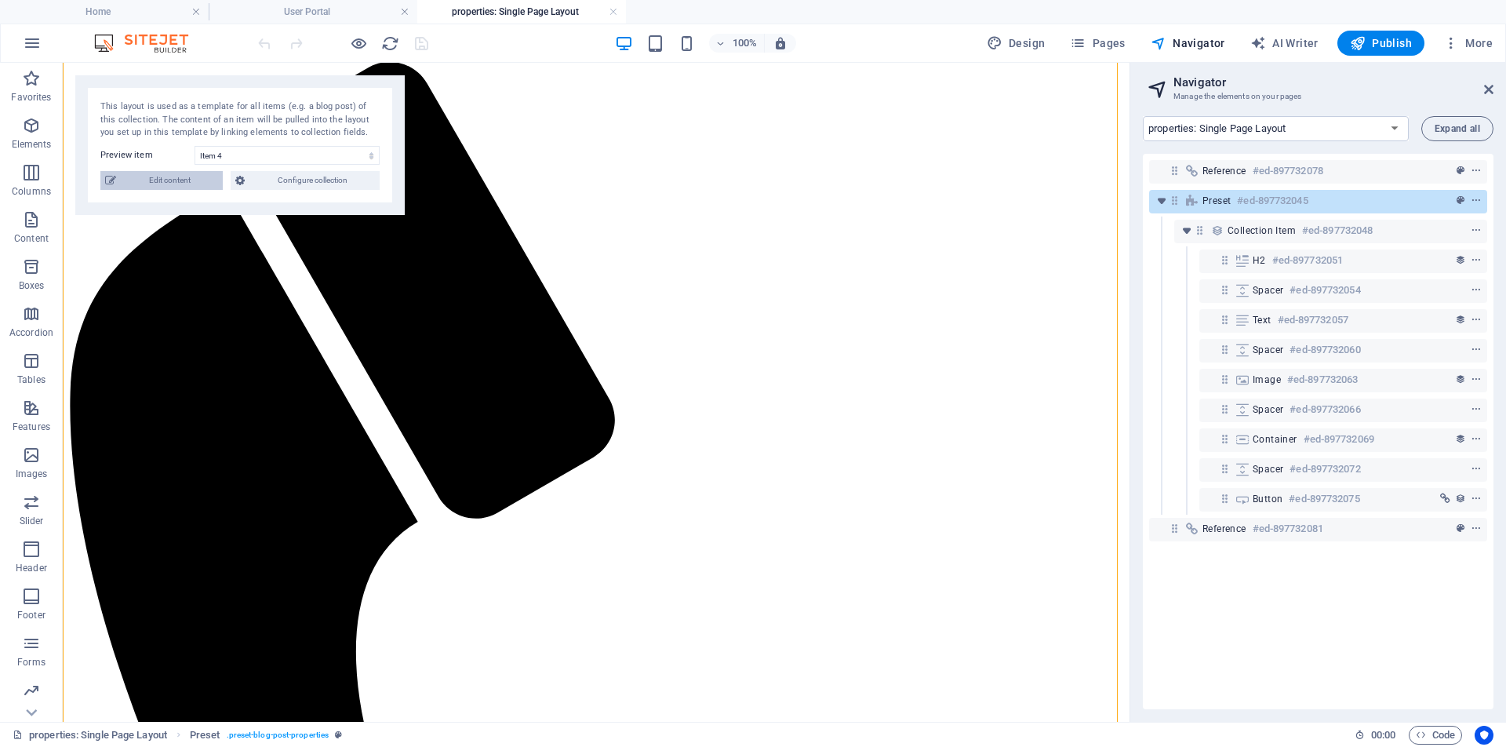
click at [161, 185] on span "Edit content" at bounding box center [169, 180] width 97 height 19
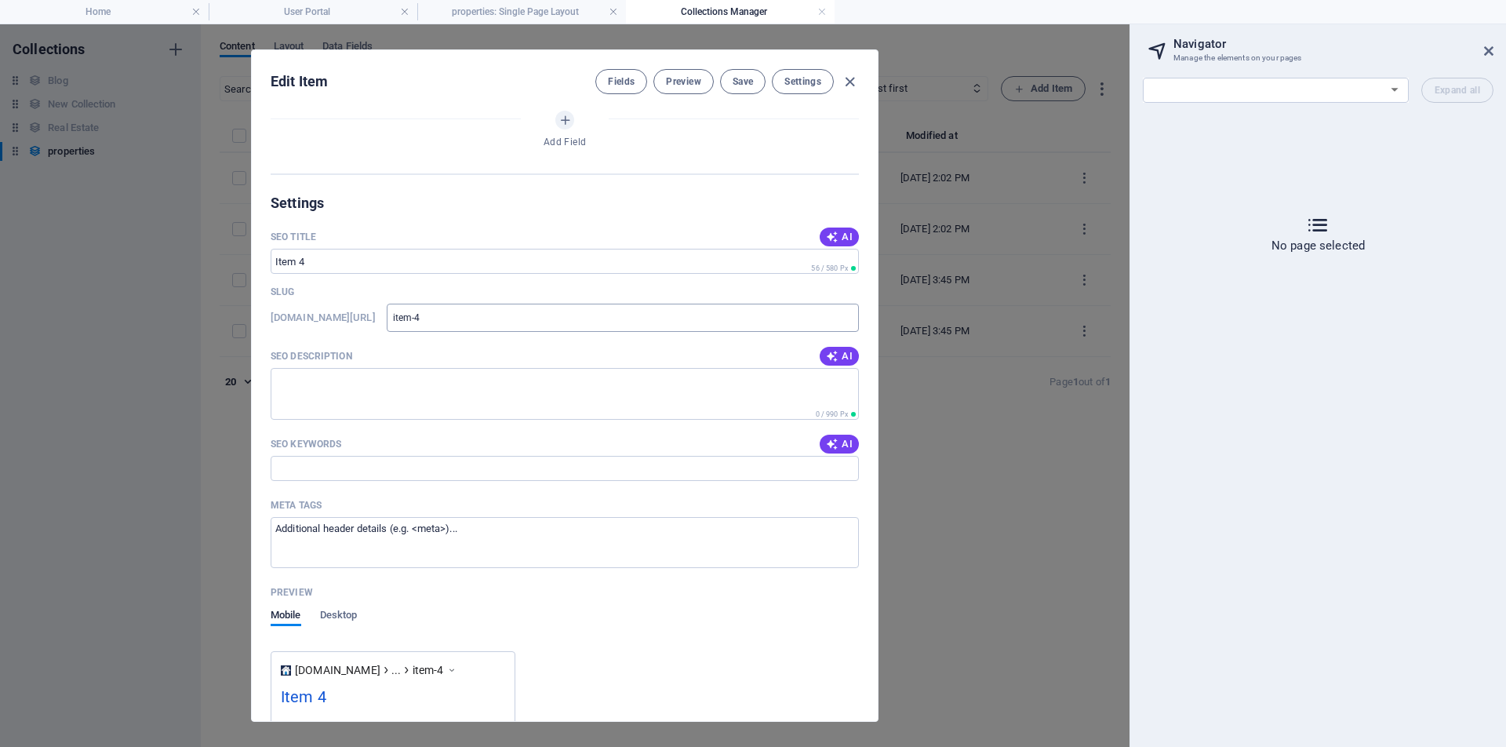
scroll to position [832, 0]
click at [344, 608] on span "Desktop" at bounding box center [339, 619] width 38 height 22
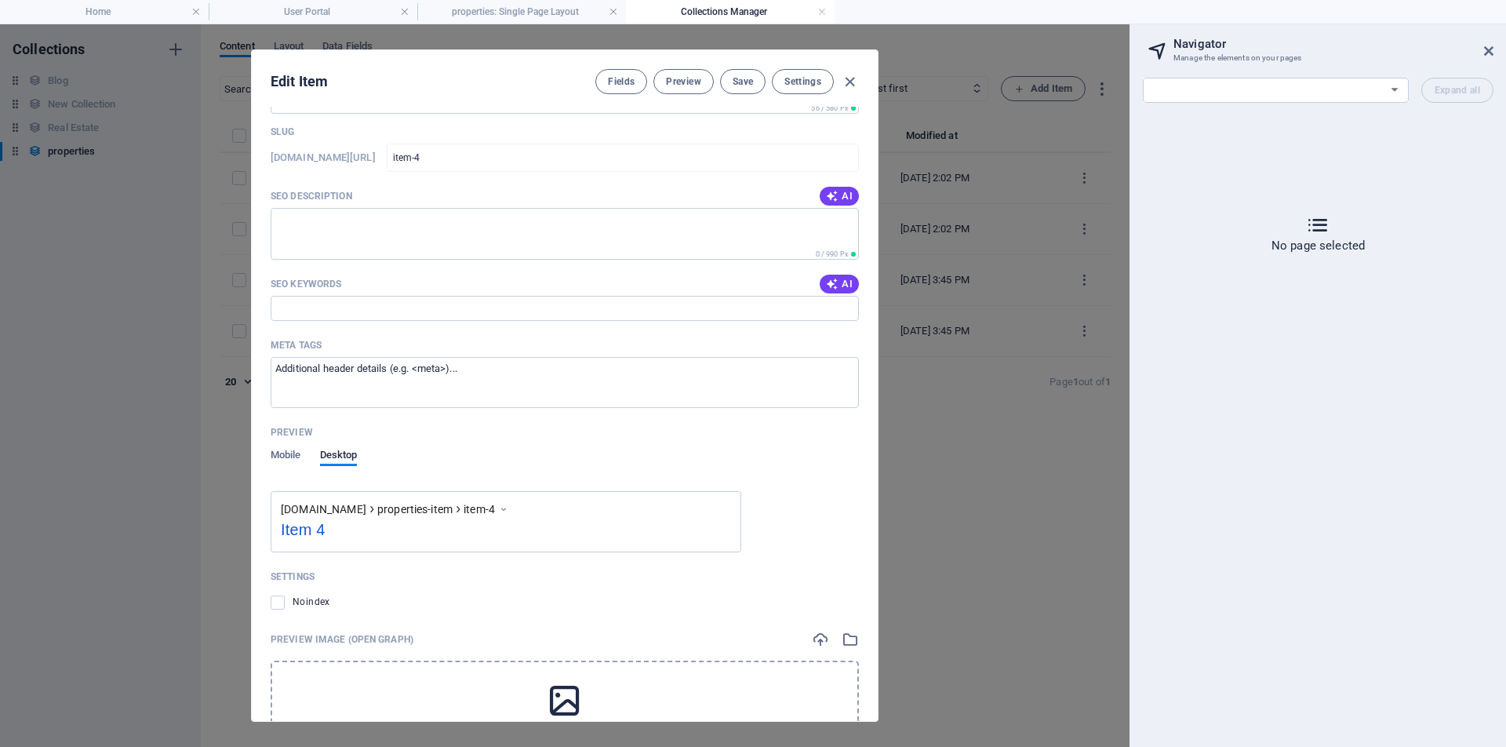
scroll to position [1136, 0]
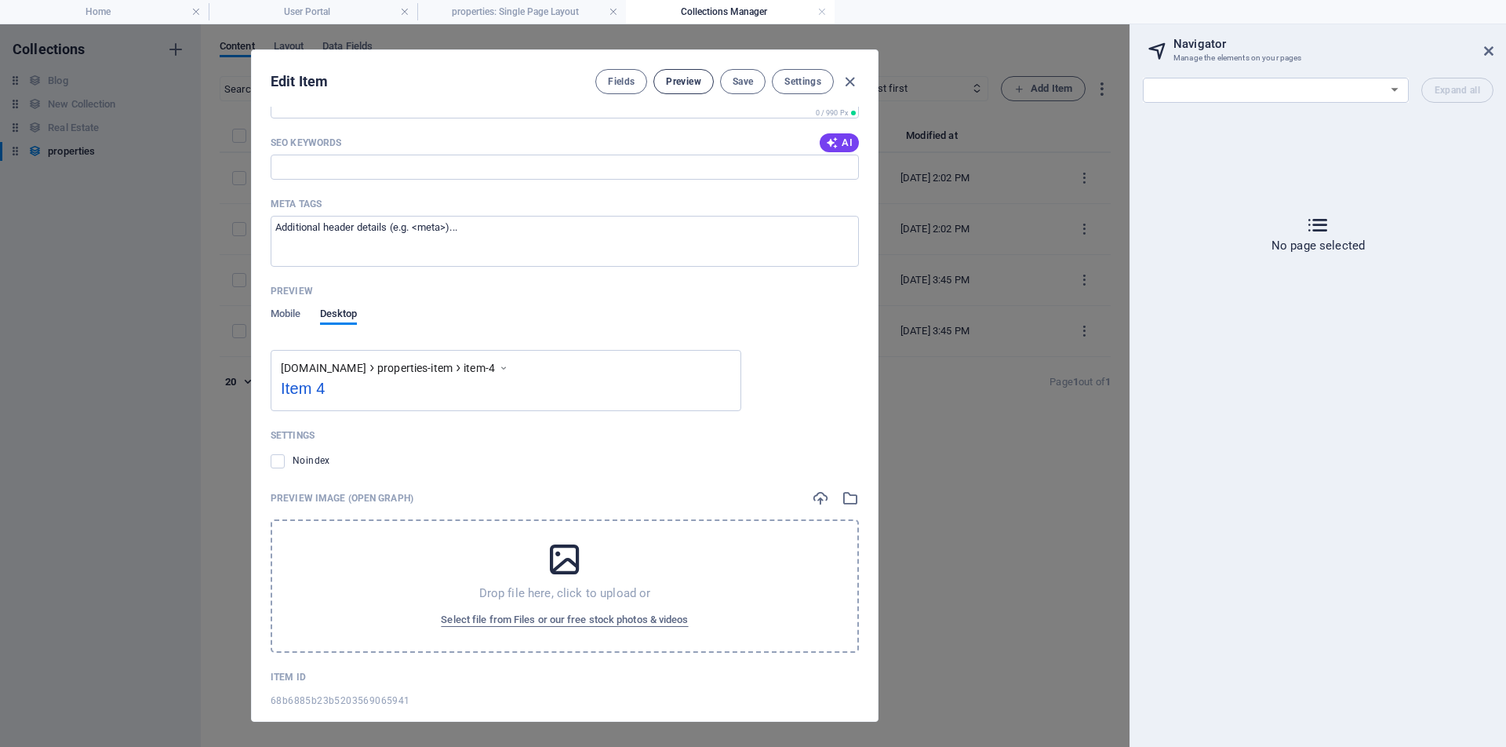
click at [686, 85] on span "Preview" at bounding box center [683, 81] width 35 height 13
select select "16893495-en"
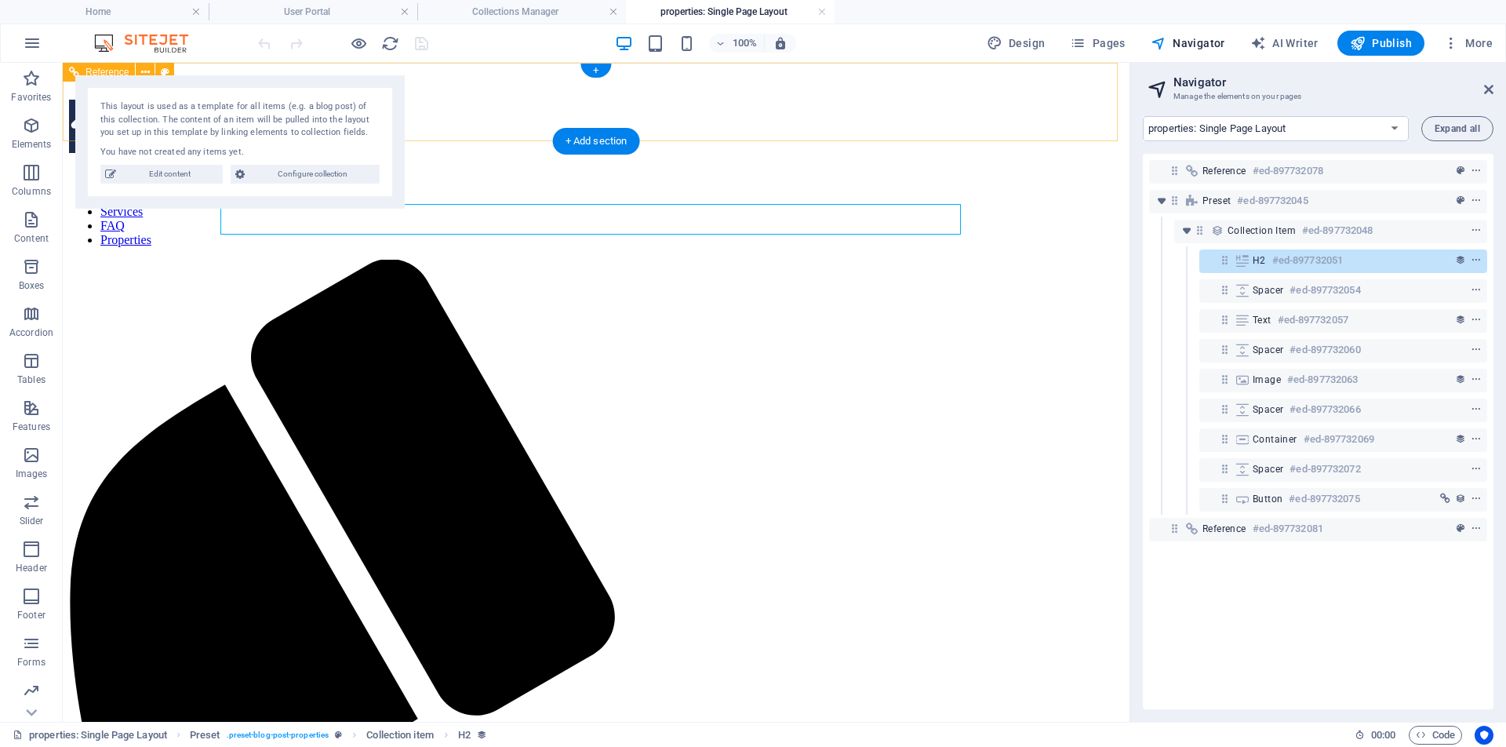
scroll to position [0, 0]
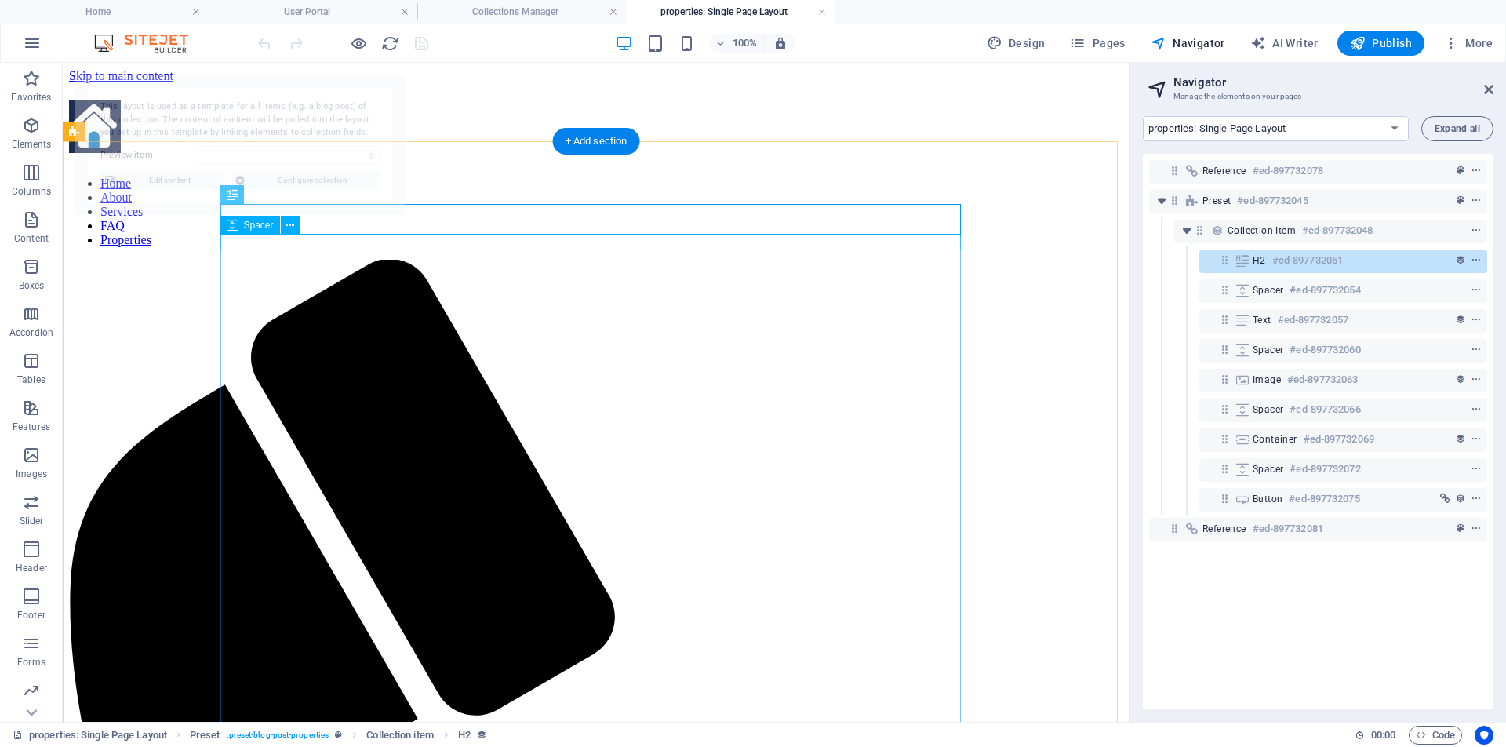
select select "68b6885b23b5203569065941"
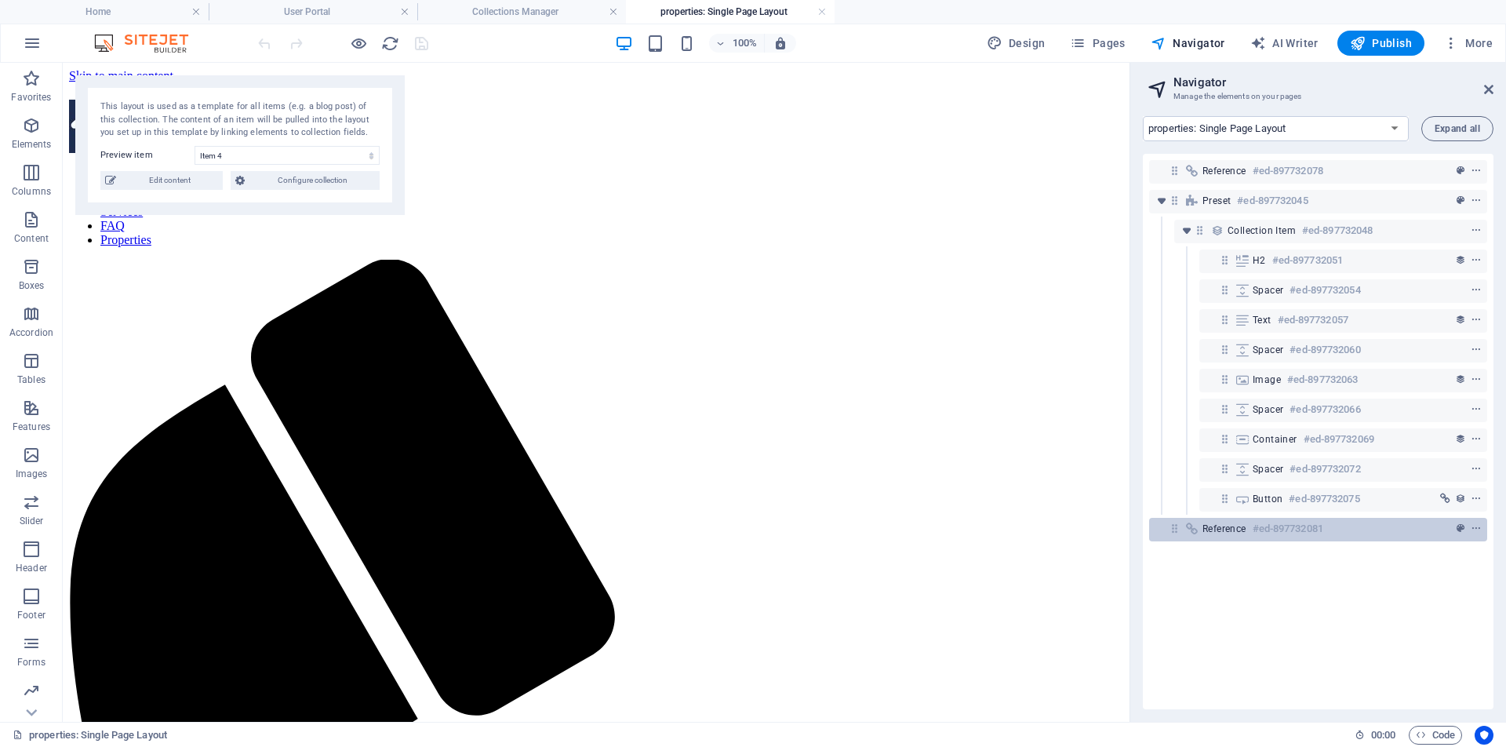
click at [1239, 529] on span "Reference" at bounding box center [1224, 528] width 44 height 13
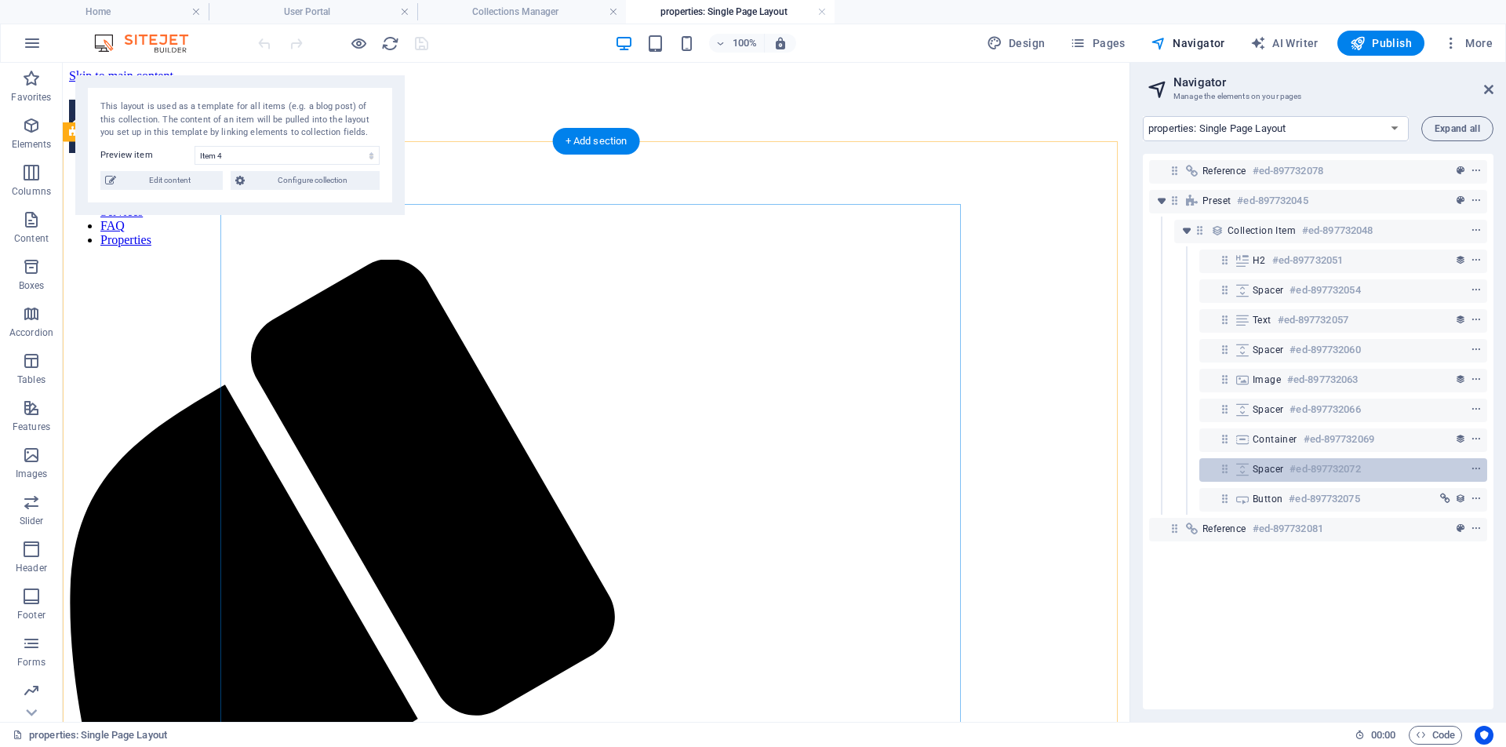
click at [1283, 470] on span "Spacer" at bounding box center [1268, 469] width 31 height 13
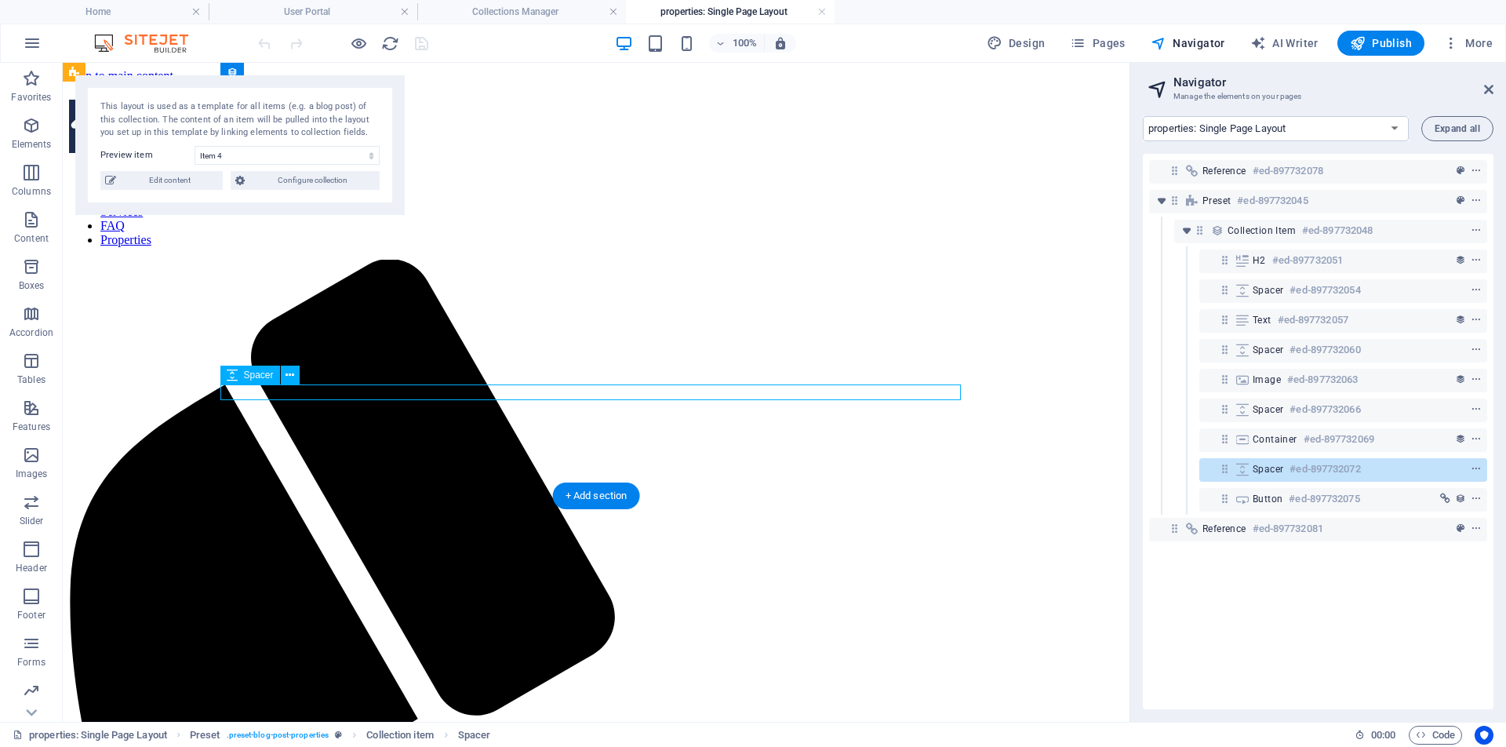
scroll to position [541, 0]
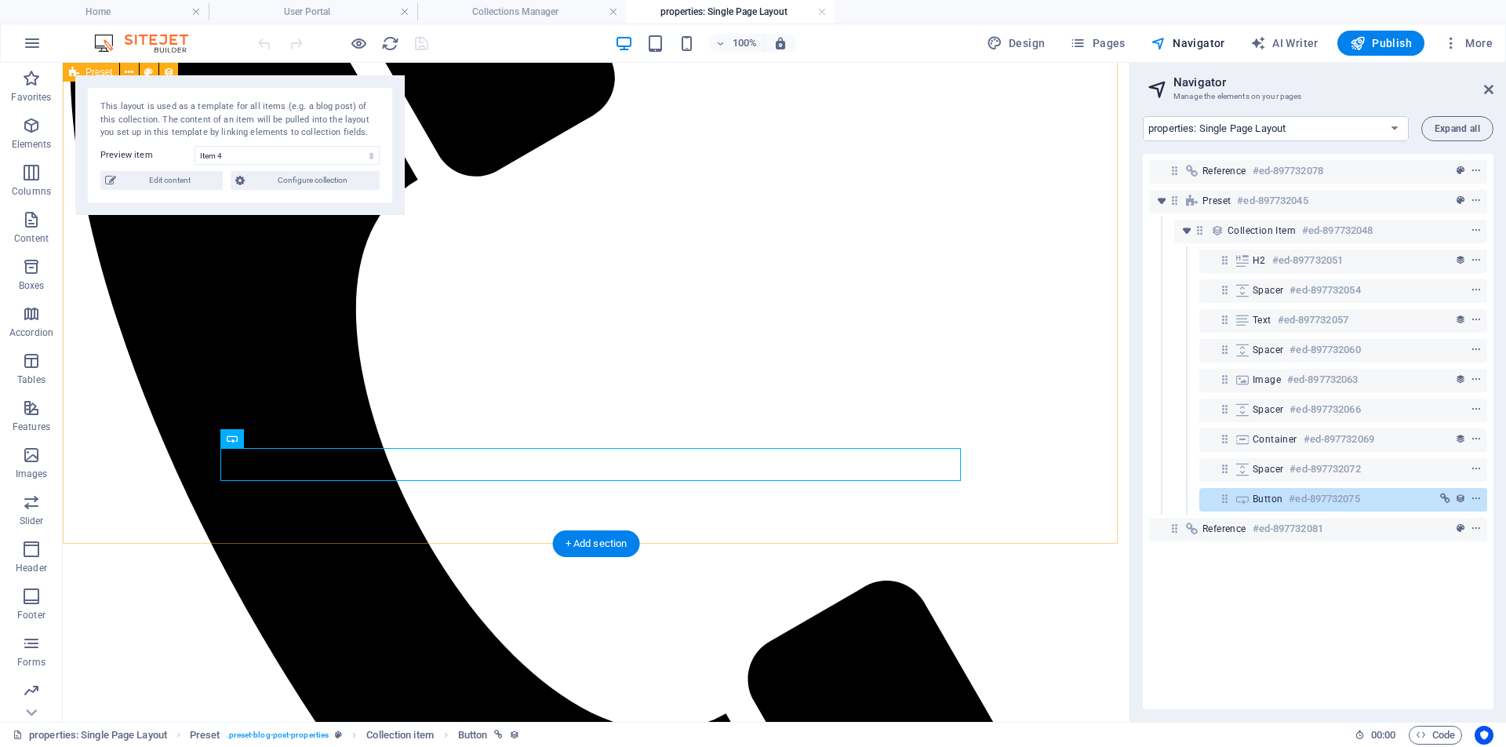
scroll to position [611, 0]
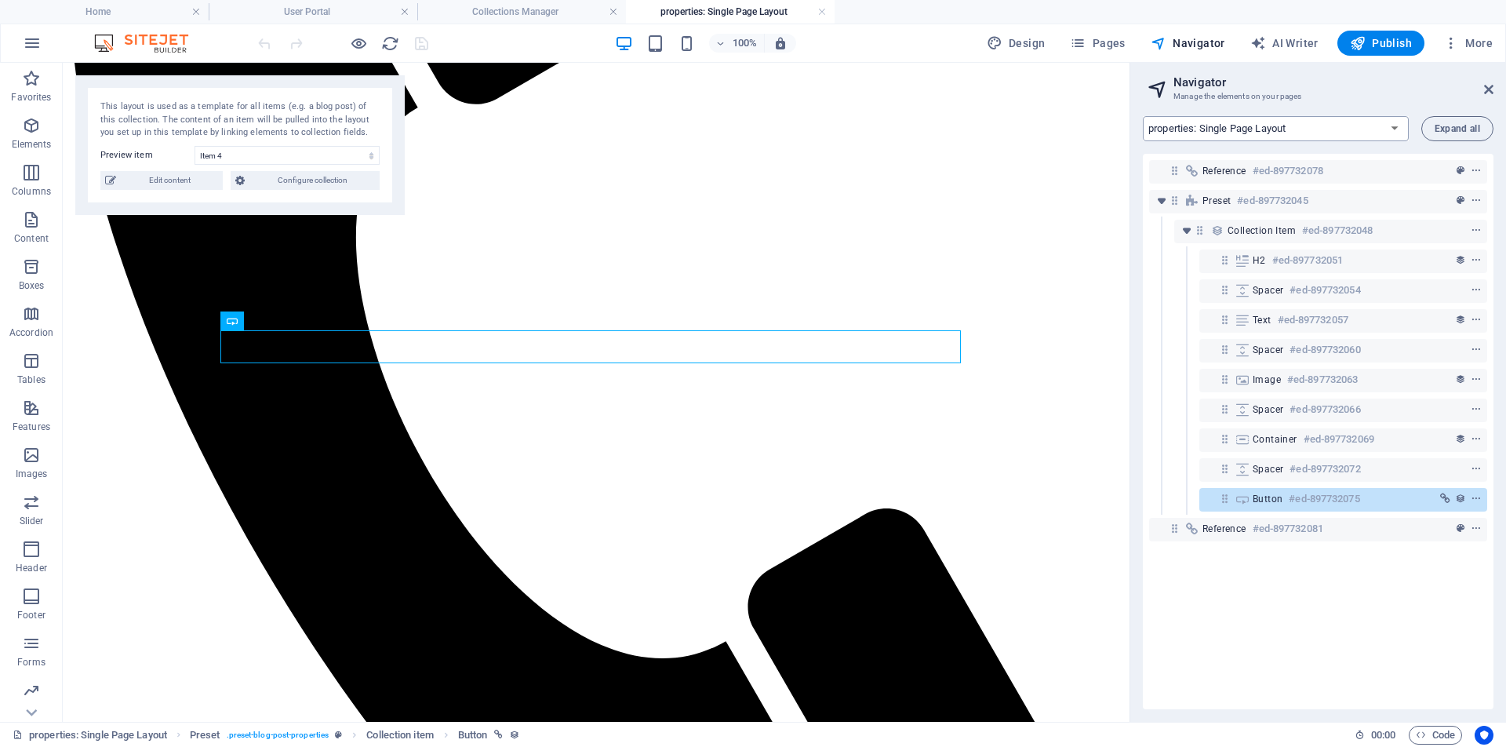
click at [1393, 131] on select "Home Subpage Legal Notice Privacy New Collection: Single Page Layout Real Estat…" at bounding box center [1276, 128] width 266 height 25
click at [1143, 116] on select "Home Subpage Legal Notice Privacy New Collection: Single Page Layout Real Estat…" at bounding box center [1276, 128] width 266 height 25
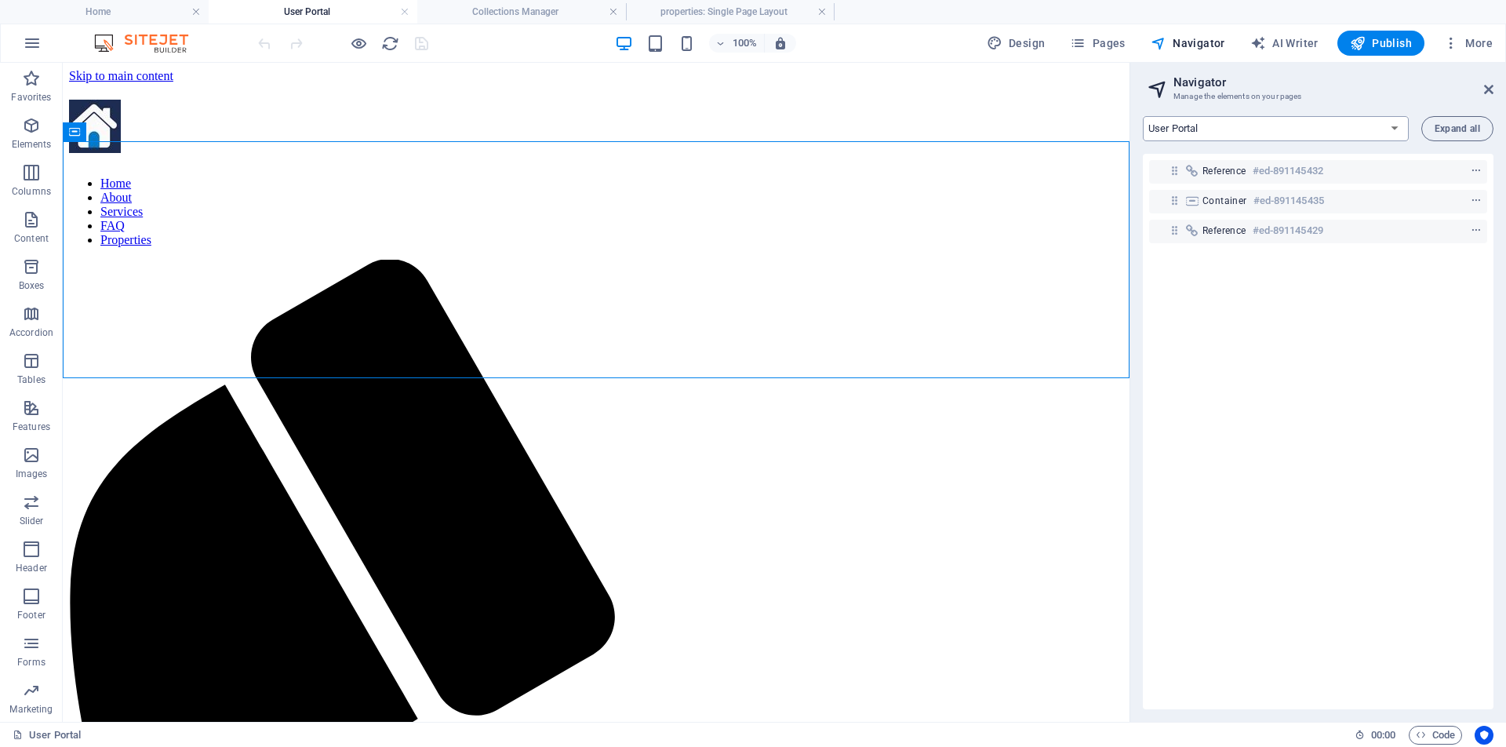
click at [1396, 129] on select "Home Subpage Legal Notice Privacy New Collection: Single Page Layout Real Estat…" at bounding box center [1276, 128] width 266 height 25
select select "16807638-en"
click at [1143, 116] on select "Home Subpage Legal Notice Privacy New Collection: Single Page Layout Real Estat…" at bounding box center [1276, 128] width 266 height 25
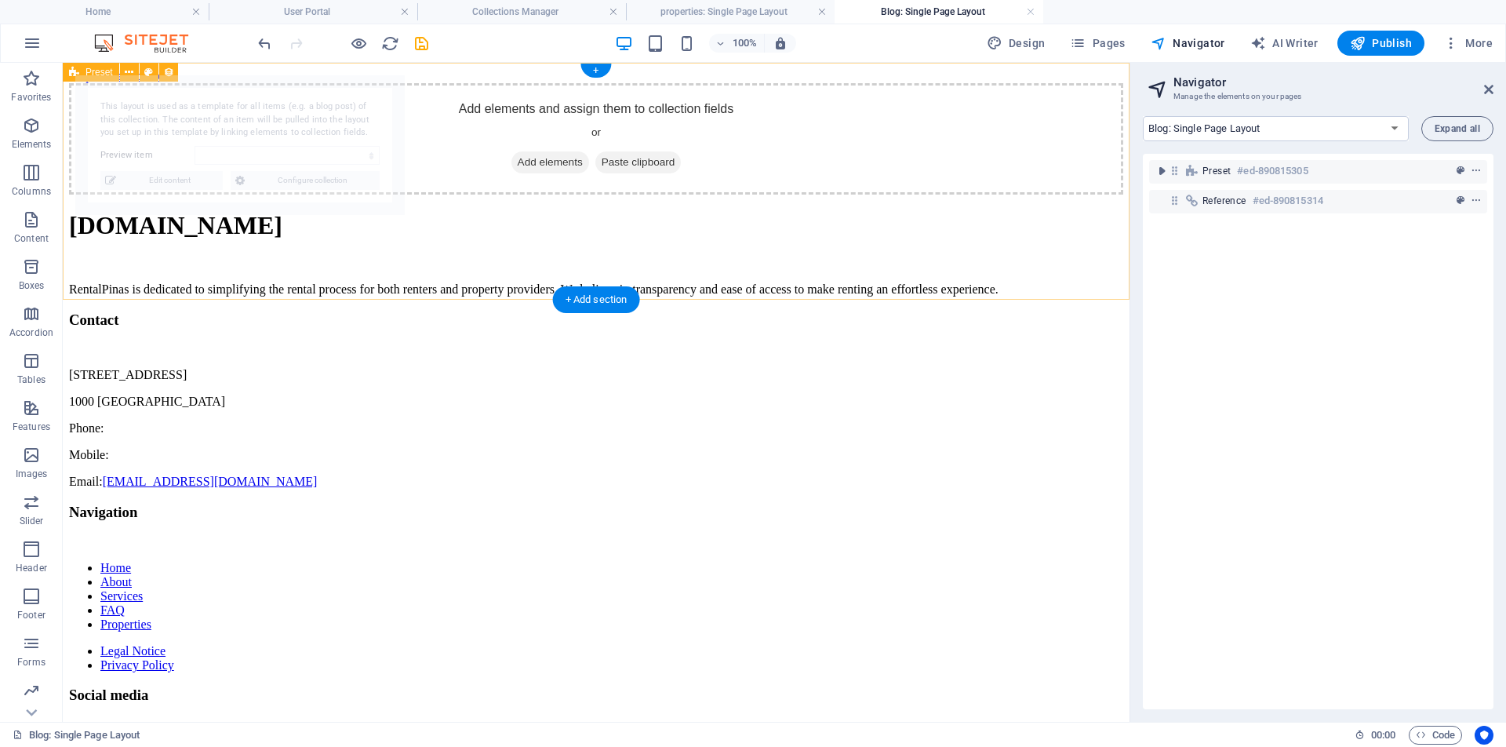
select select "68b30e2b6492e552aa035e6a"
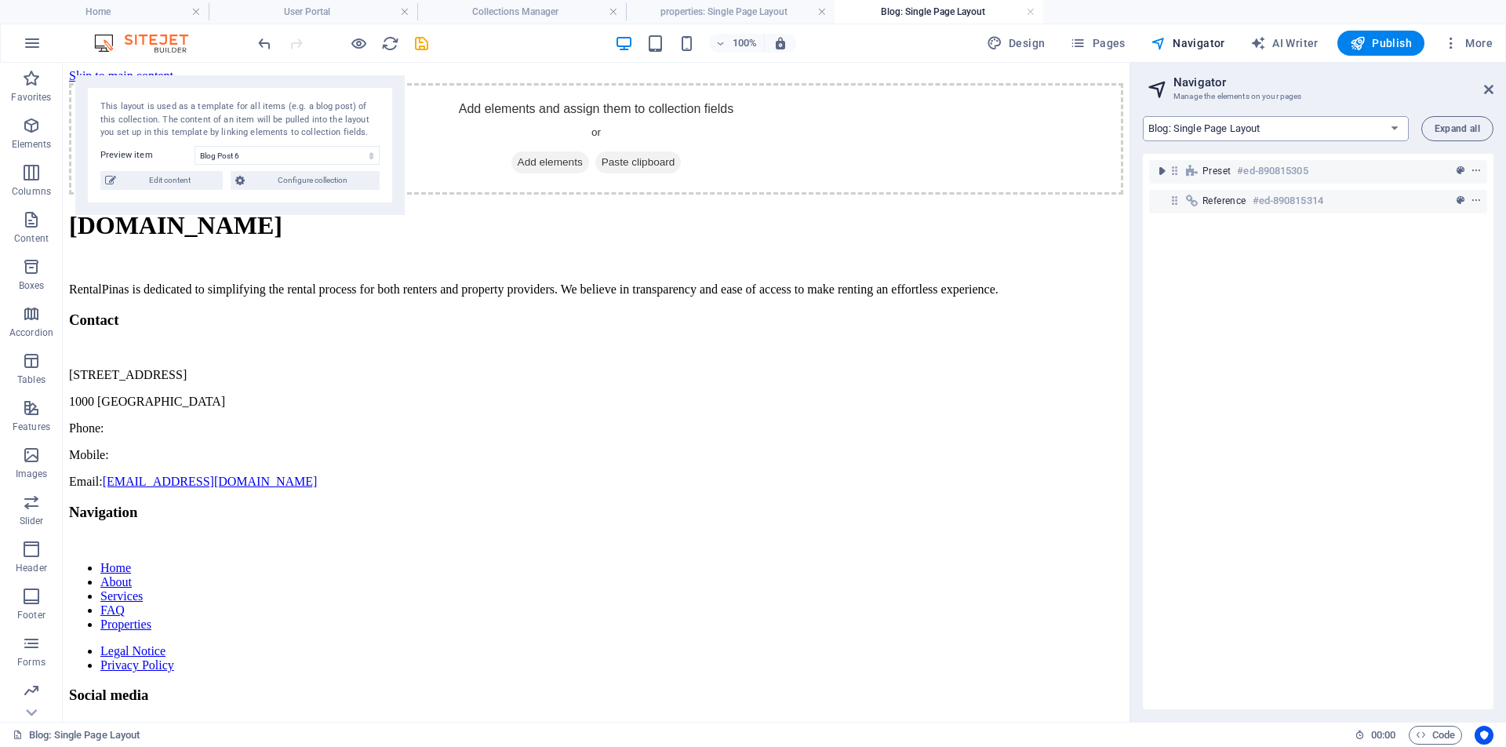
click at [1395, 129] on select "Home Subpage Legal Notice Privacy New Collection: Single Page Layout Real Estat…" at bounding box center [1276, 128] width 266 height 25
select select "16807635-en"
click at [1143, 116] on select "Home Subpage Legal Notice Privacy New Collection: Single Page Layout Real Estat…" at bounding box center [1276, 128] width 266 height 25
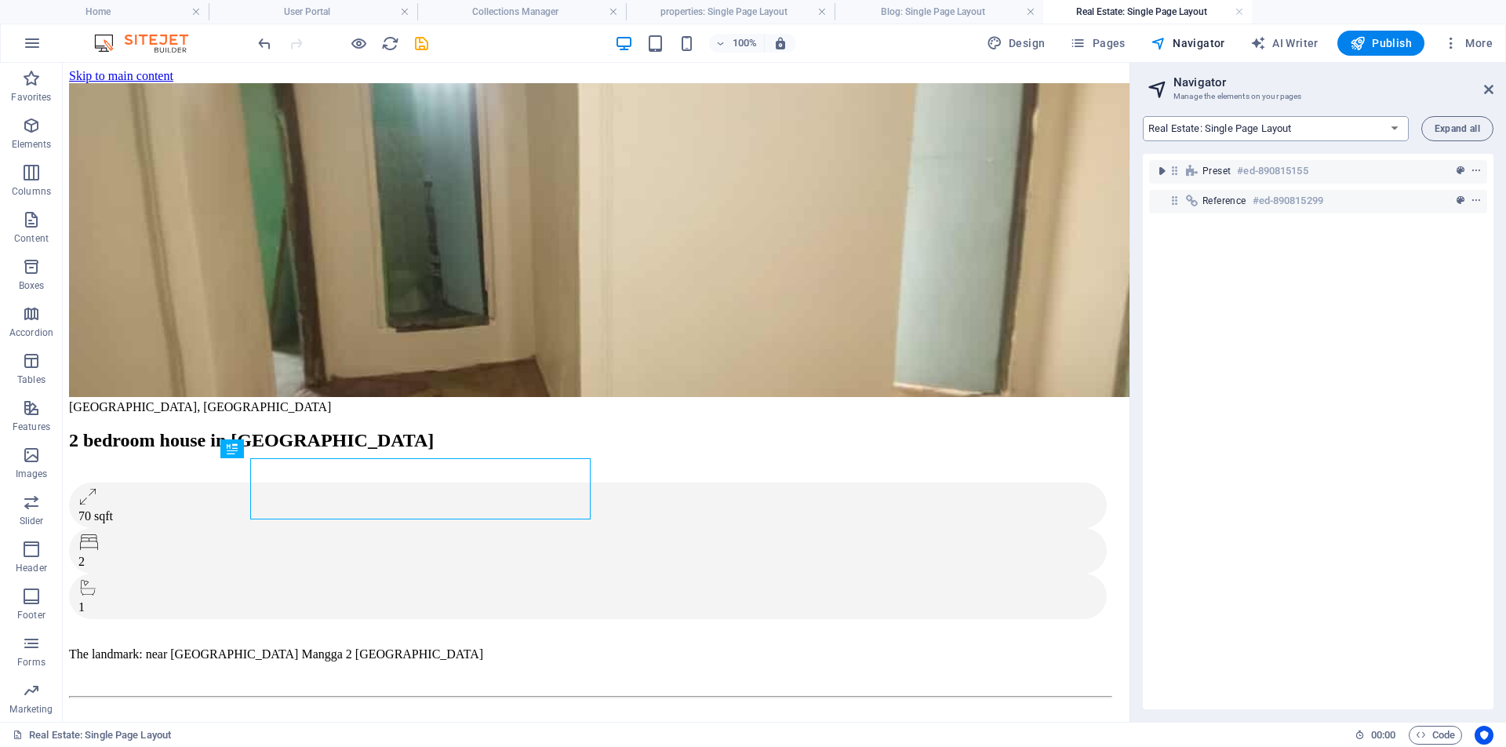
scroll to position [0, 29]
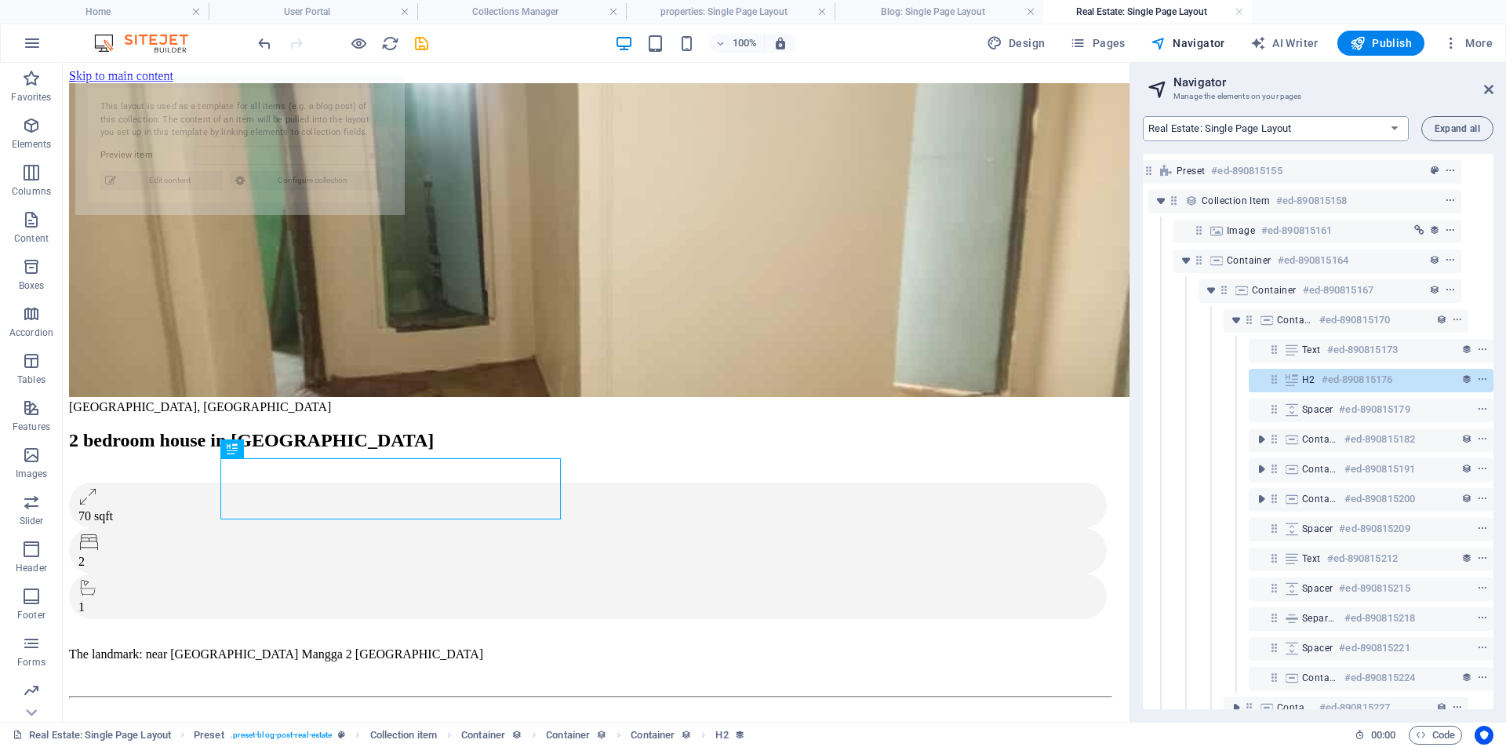
select select "68b30e2b6492e552aa035e73"
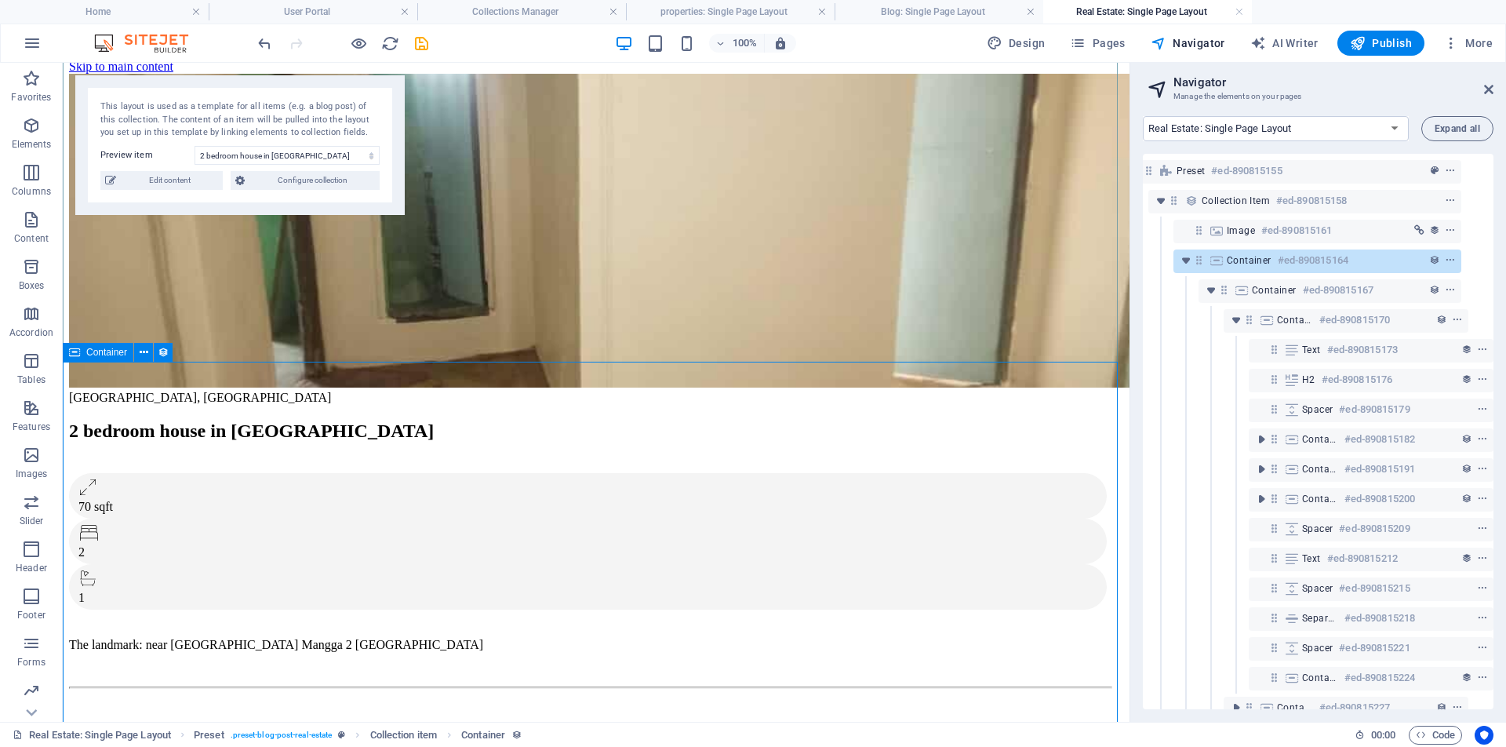
scroll to position [23, 0]
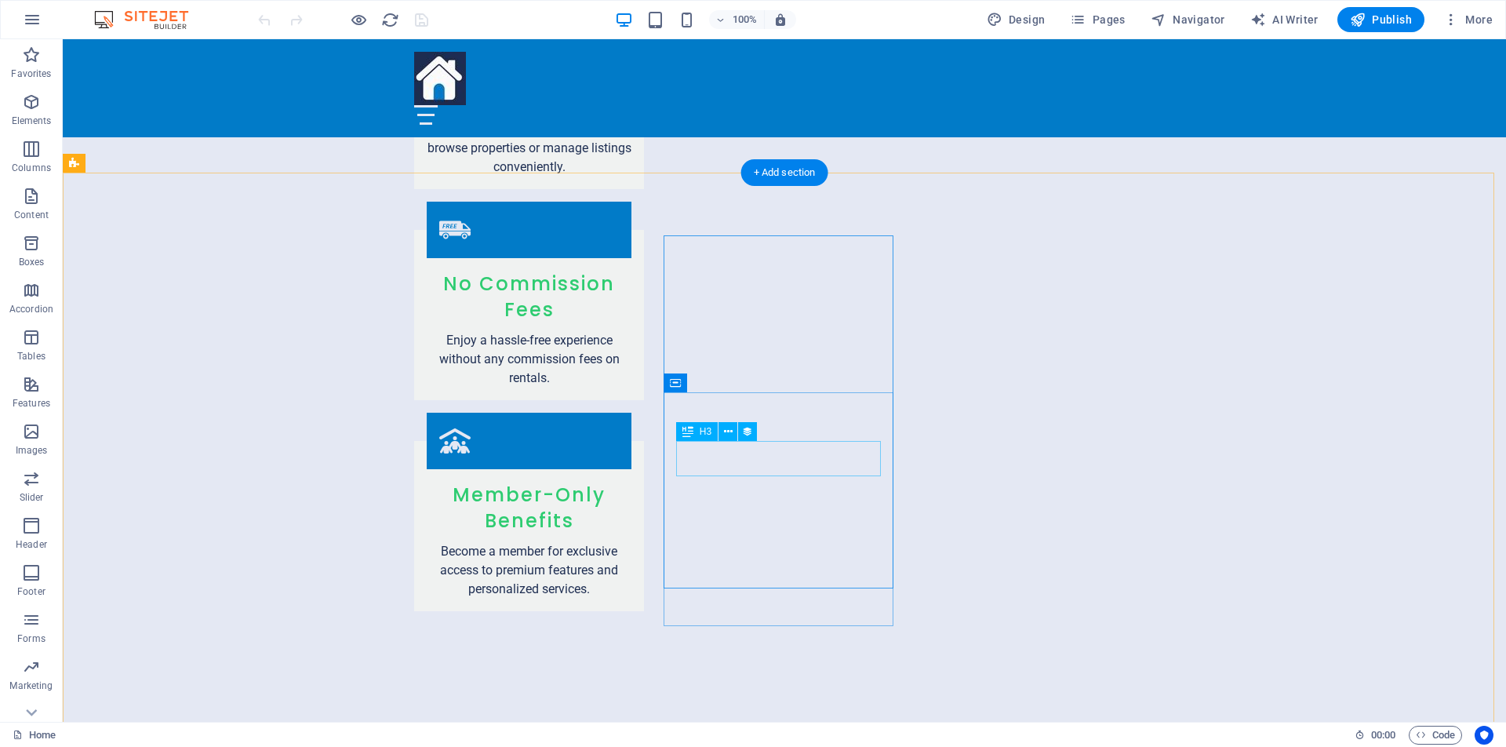
scroll to position [2516, 0]
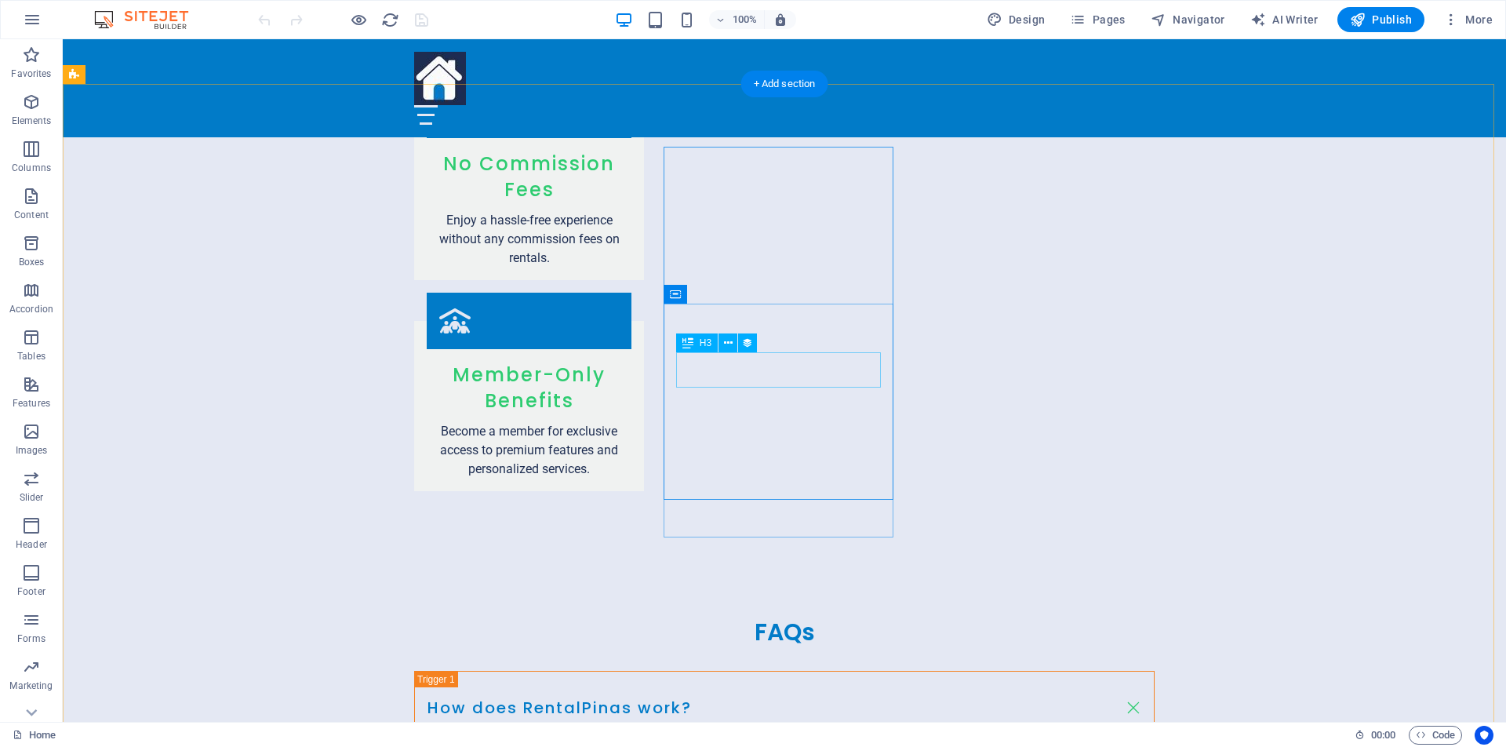
scroll to position [2528, 0]
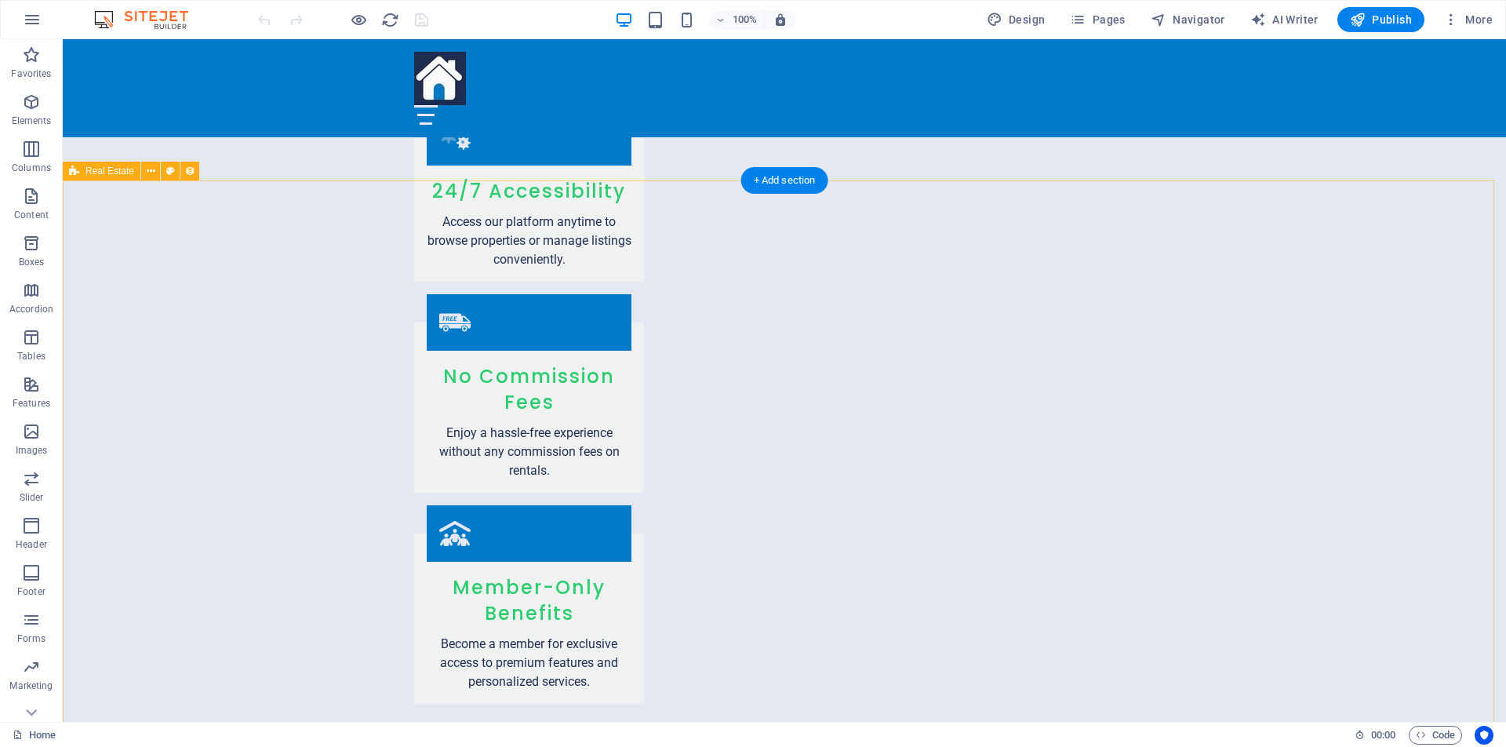
scroll to position [2403, 0]
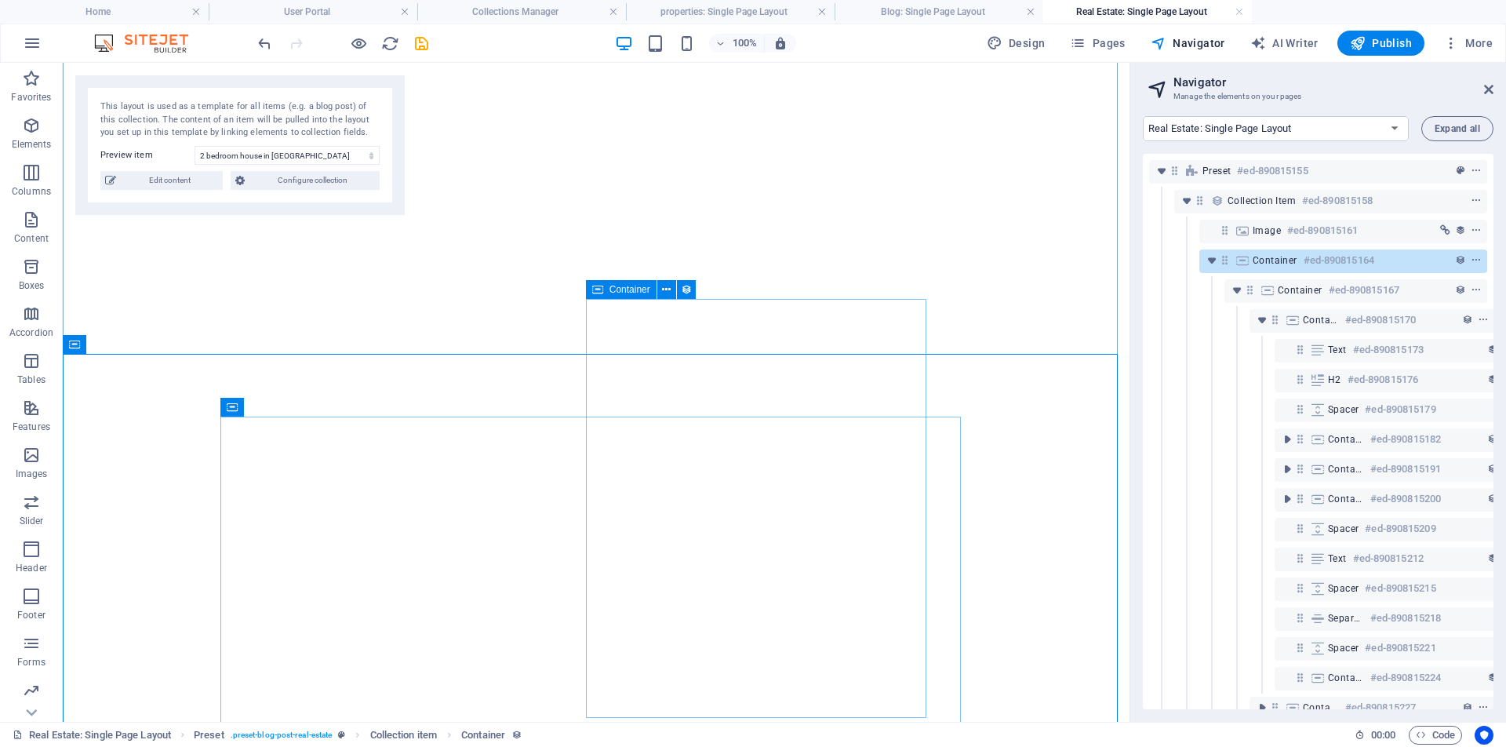
select select "16807635-en"
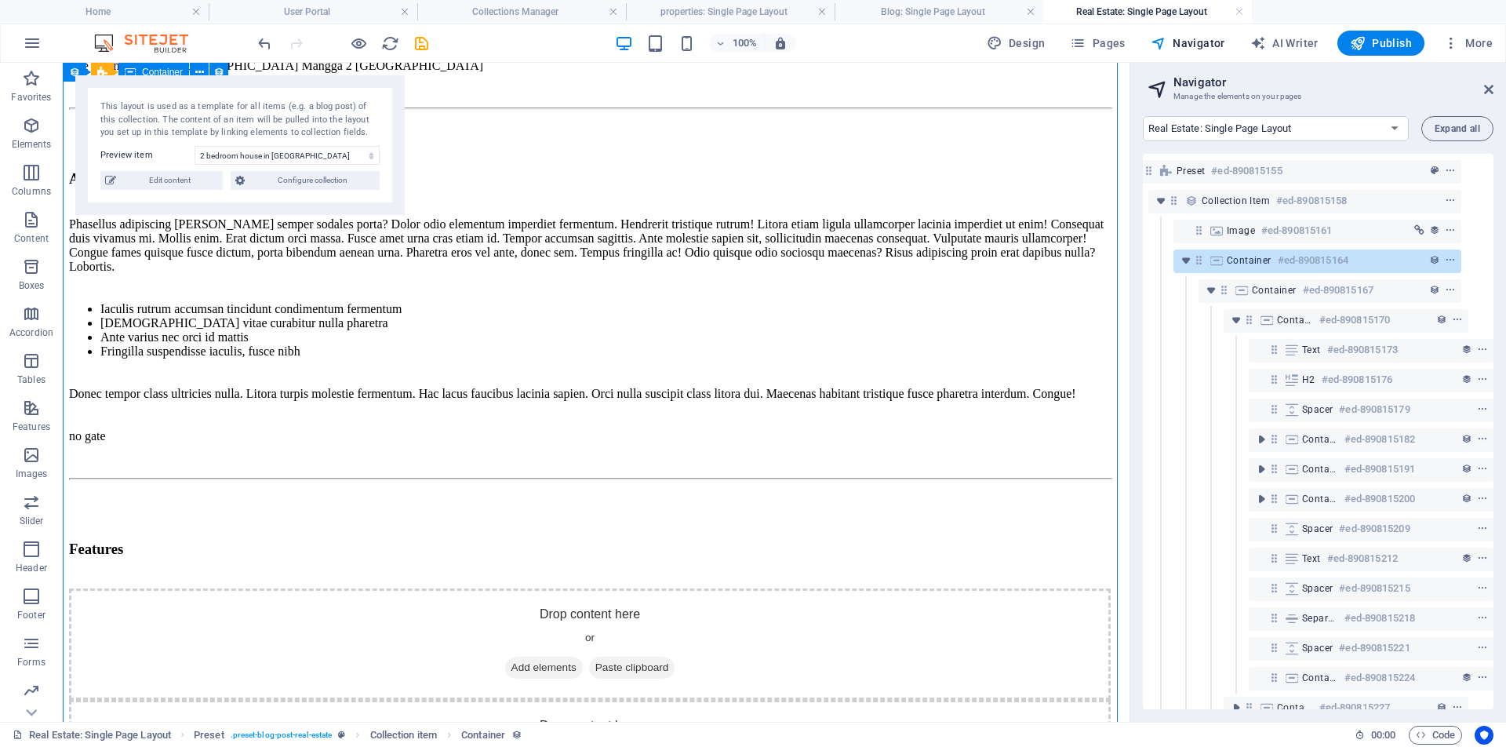
scroll to position [313, 0]
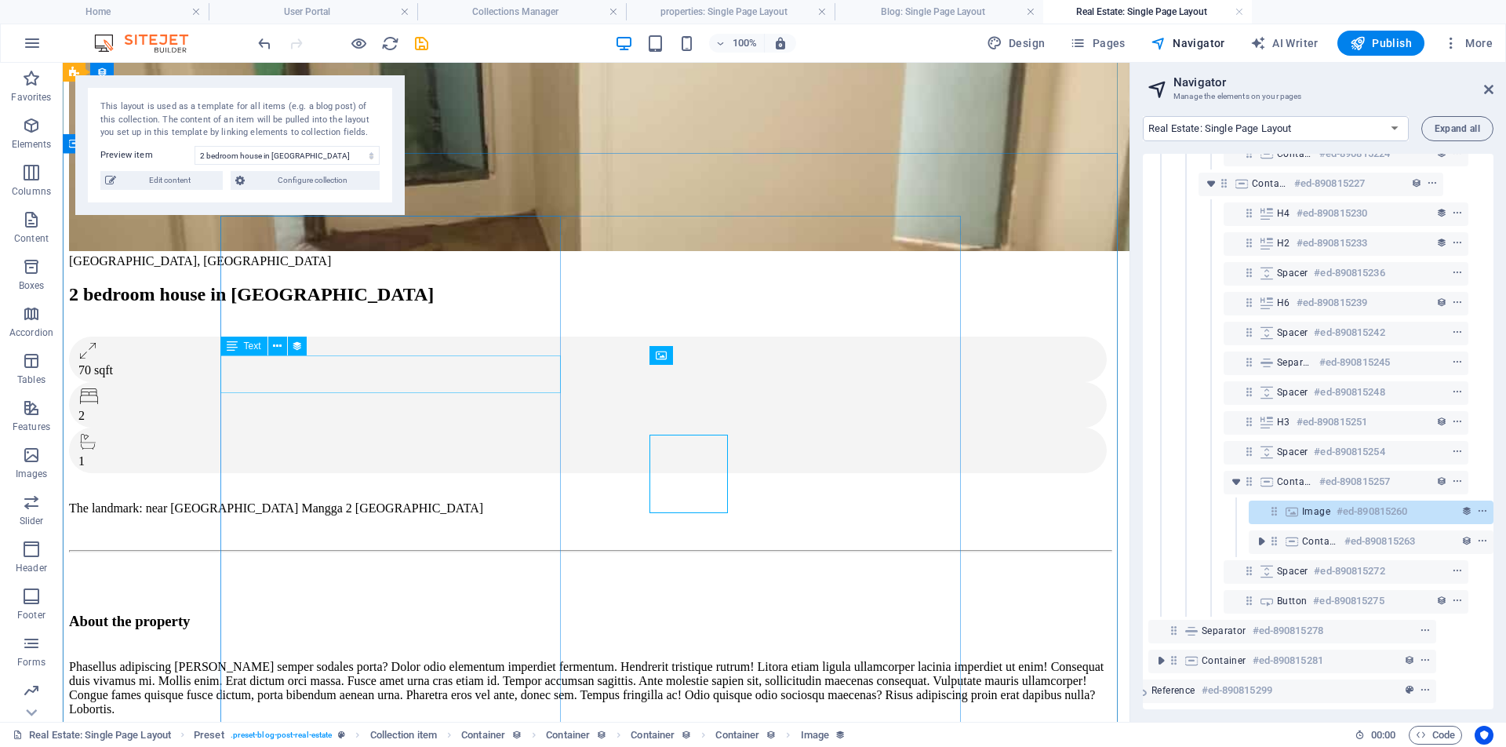
scroll to position [516, 0]
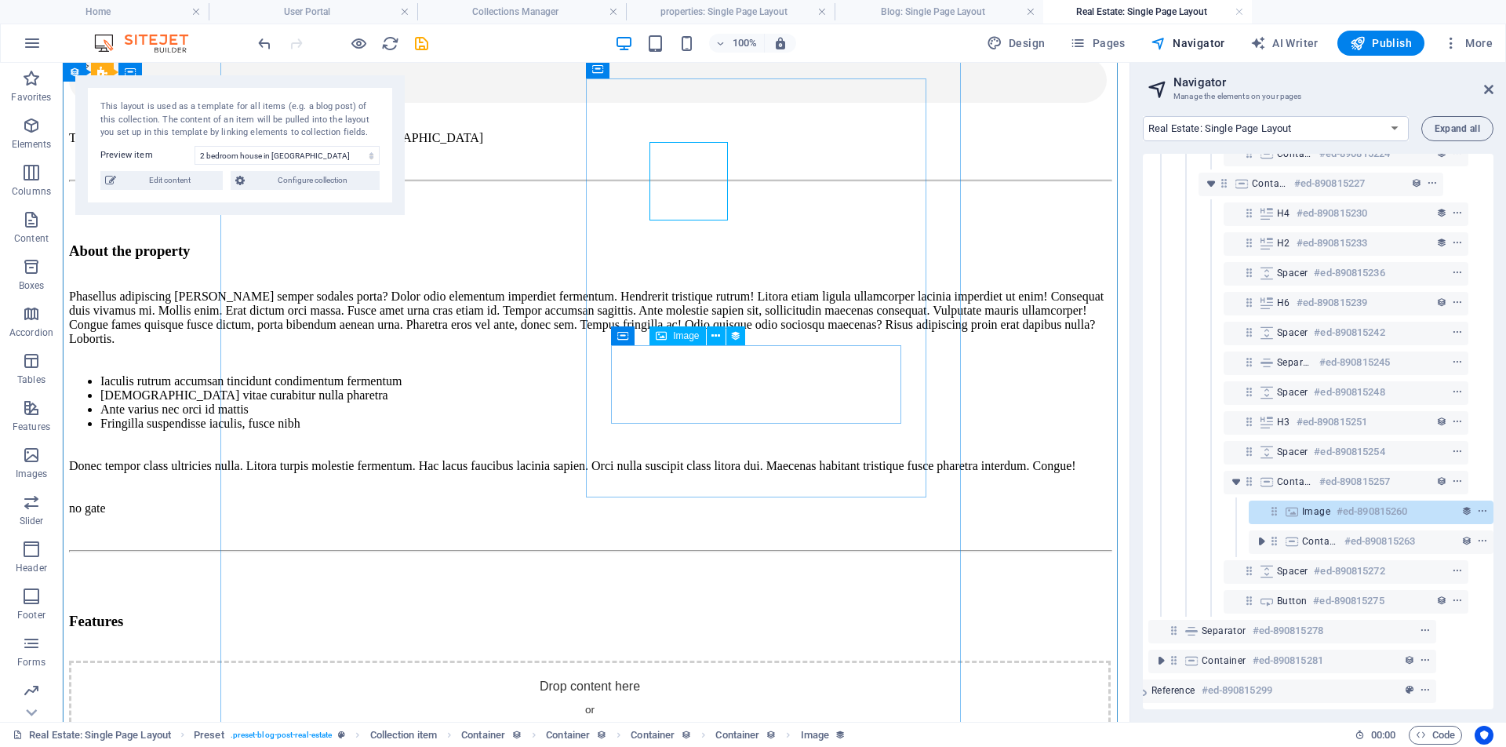
click at [660, 336] on icon at bounding box center [661, 335] width 11 height 19
click at [717, 339] on icon at bounding box center [715, 336] width 9 height 16
